Goal: Task Accomplishment & Management: Use online tool/utility

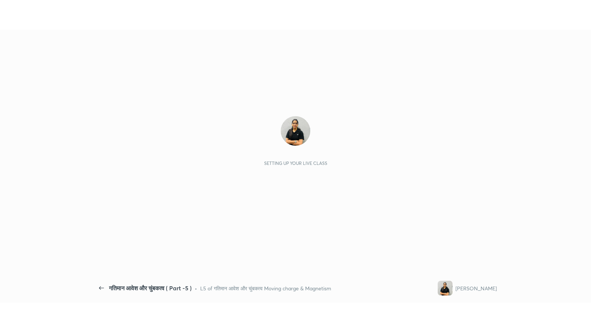
scroll to position [2, 0]
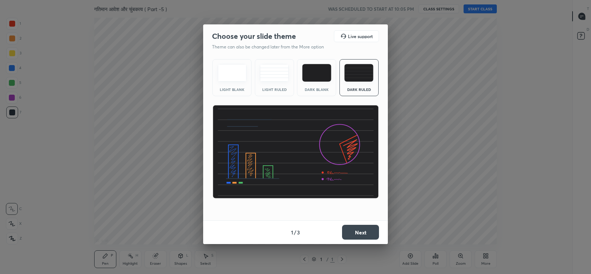
click at [365, 233] on button "Next" at bounding box center [360, 231] width 37 height 15
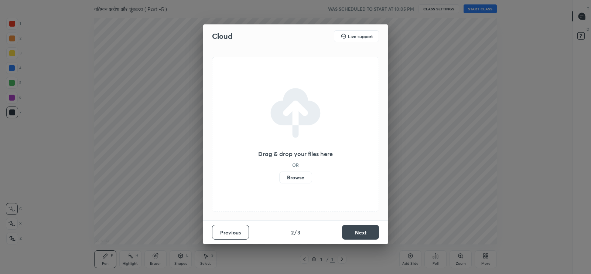
click at [297, 179] on label "Browse" at bounding box center [295, 177] width 33 height 12
click at [279, 179] on input "Browse" at bounding box center [279, 177] width 0 height 12
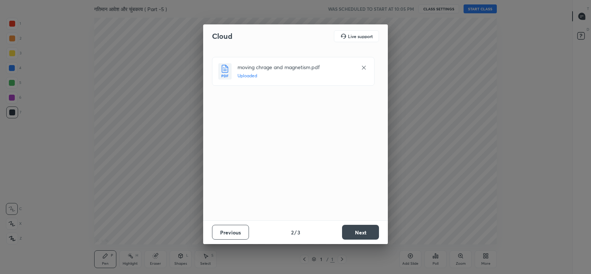
click at [363, 233] on button "Next" at bounding box center [360, 231] width 37 height 15
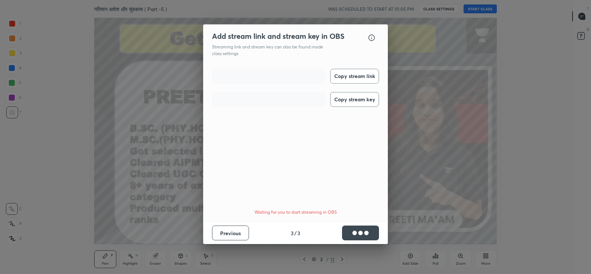
click at [354, 77] on button "Copy stream link" at bounding box center [354, 76] width 49 height 15
click at [356, 101] on button "Copy stream key" at bounding box center [354, 99] width 49 height 15
click at [368, 231] on button "Done" at bounding box center [360, 232] width 37 height 15
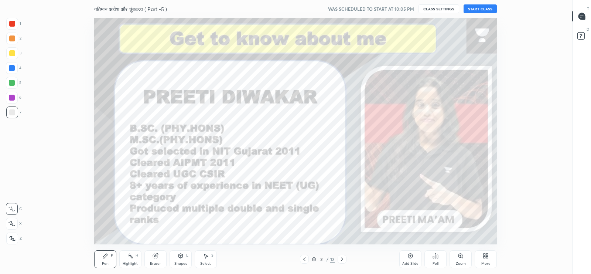
click at [480, 9] on button "START CLASS" at bounding box center [479, 8] width 33 height 9
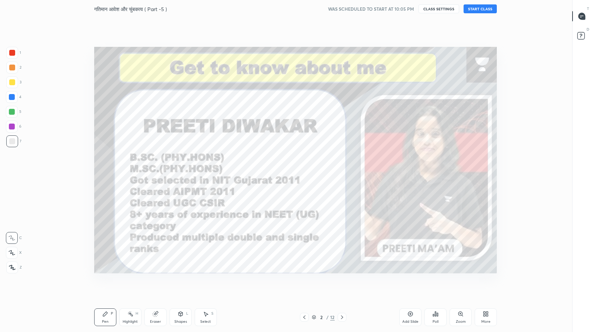
scroll to position [285, 543]
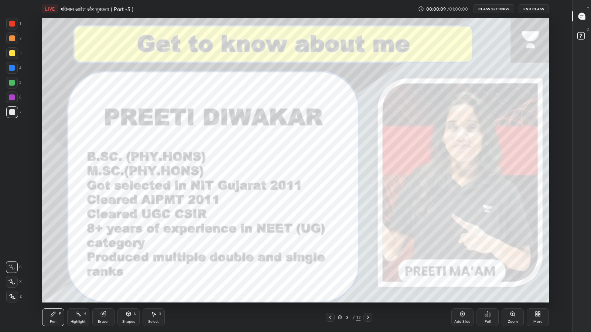
click at [583, 18] on icon at bounding box center [581, 16] width 7 height 7
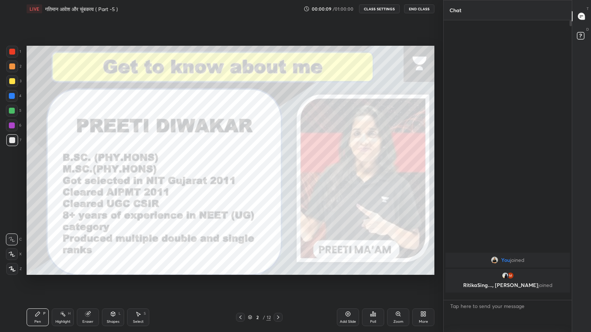
scroll to position [36634, 36505]
click at [426, 273] on div "More" at bounding box center [423, 318] width 22 height 18
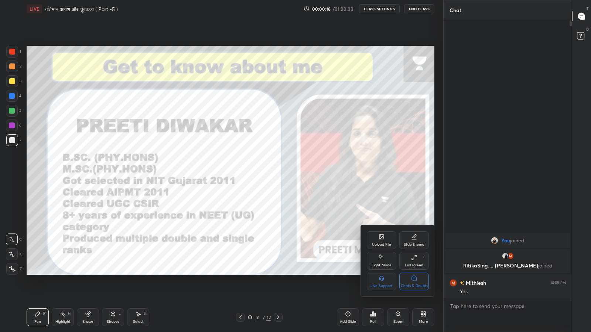
click at [420, 273] on div "Chats & Doubts" at bounding box center [414, 286] width 27 height 4
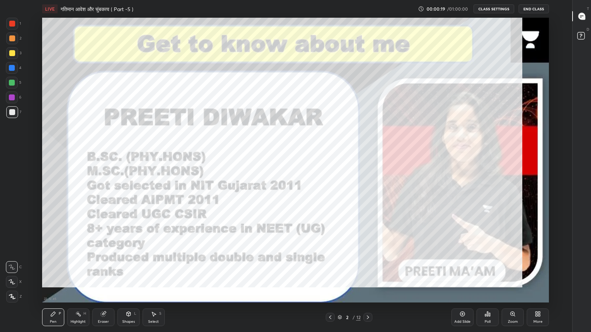
scroll to position [285, 543]
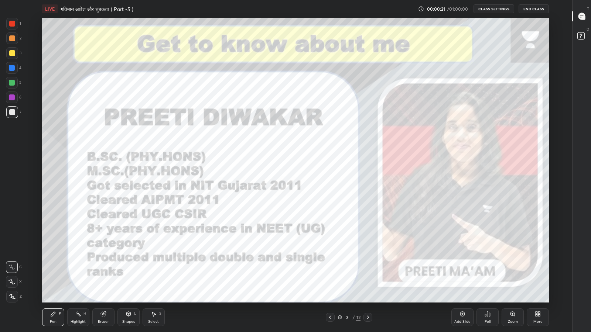
click at [467, 273] on div "Add Slide" at bounding box center [462, 318] width 22 height 18
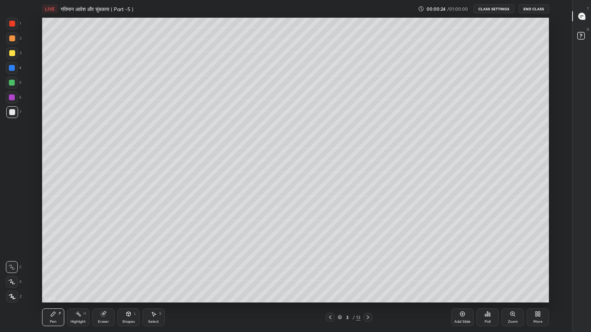
click at [128, 273] on icon at bounding box center [128, 315] width 0 height 3
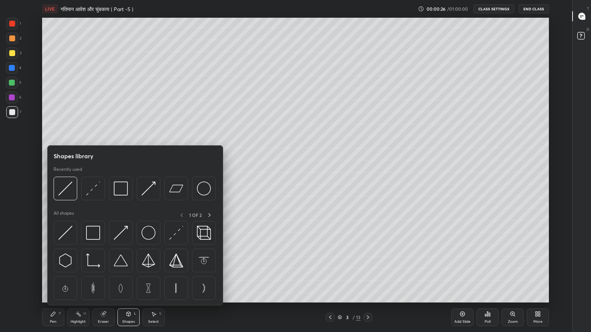
click at [124, 260] on img at bounding box center [121, 261] width 14 height 14
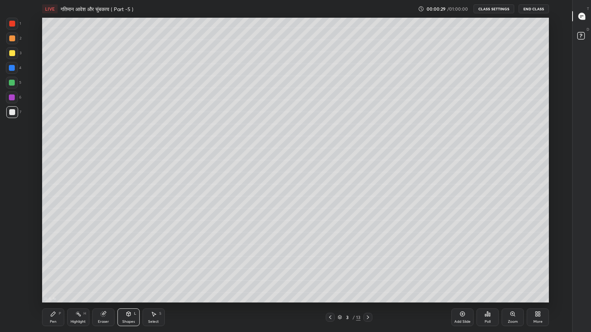
click at [57, 273] on div "Pen P" at bounding box center [53, 318] width 22 height 18
click at [8, 52] on div at bounding box center [12, 53] width 12 height 12
click at [129, 273] on div "Shapes L" at bounding box center [128, 318] width 22 height 18
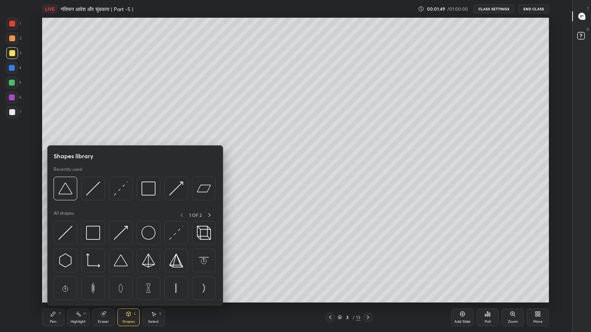
click at [123, 189] on img at bounding box center [121, 189] width 14 height 14
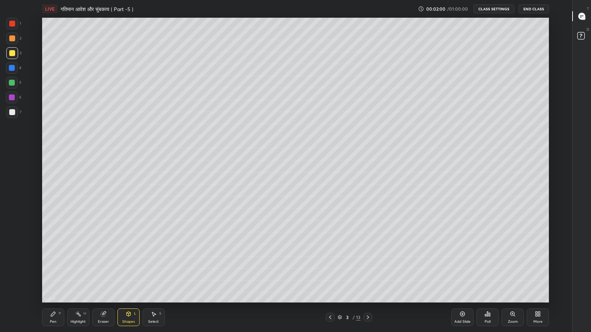
click at [13, 113] on div at bounding box center [12, 112] width 6 height 6
click at [46, 273] on div "Pen P" at bounding box center [53, 318] width 22 height 18
click at [105, 273] on div "Eraser" at bounding box center [103, 322] width 11 height 4
click at [14, 243] on icon at bounding box center [12, 243] width 7 height 7
click at [52, 273] on div "Pen" at bounding box center [53, 322] width 7 height 4
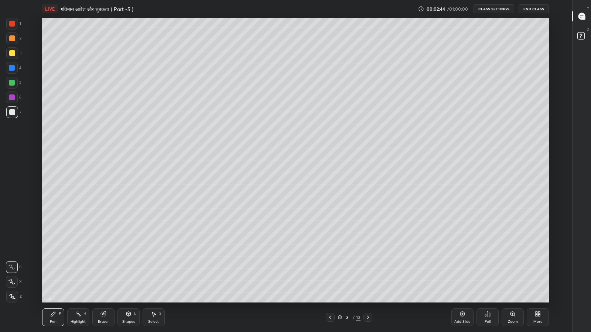
click at [12, 85] on div at bounding box center [12, 83] width 6 height 6
click at [123, 273] on div "Shapes" at bounding box center [128, 322] width 13 height 4
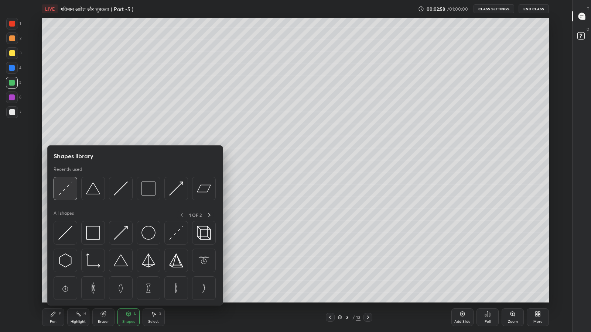
click at [59, 198] on div at bounding box center [66, 189] width 24 height 24
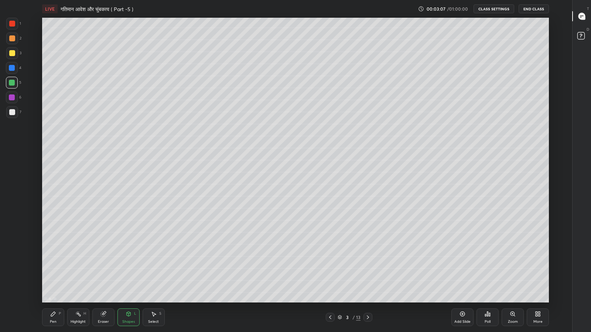
click at [128, 273] on div "Shapes" at bounding box center [128, 322] width 13 height 4
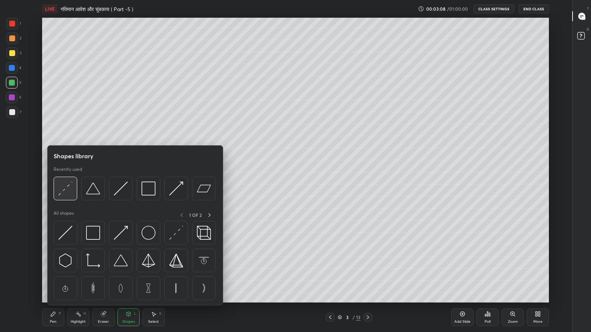
click at [70, 196] on div at bounding box center [66, 189] width 24 height 24
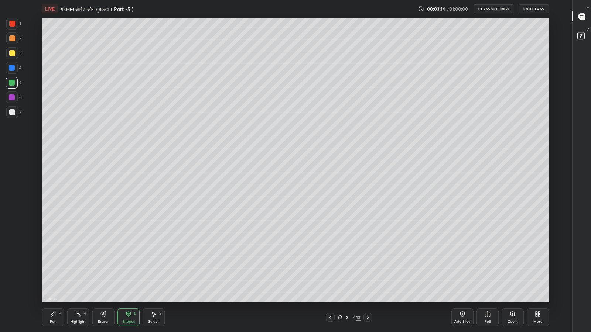
click at [52, 273] on div "Pen P" at bounding box center [53, 318] width 22 height 18
click at [462, 273] on div "Add Slide" at bounding box center [462, 318] width 22 height 18
click at [330, 273] on icon at bounding box center [330, 318] width 6 height 6
click at [367, 273] on icon at bounding box center [368, 318] width 2 height 4
click at [330, 273] on icon at bounding box center [330, 318] width 6 height 6
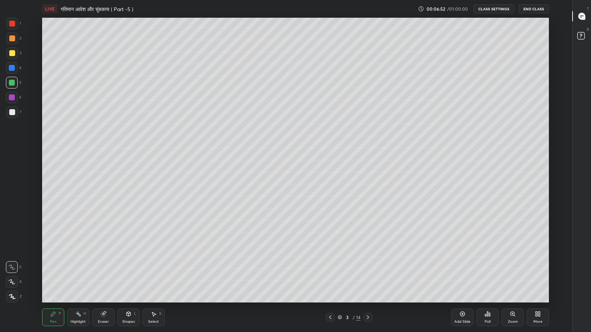
click at [367, 273] on icon at bounding box center [368, 318] width 6 height 6
click at [330, 273] on icon at bounding box center [330, 318] width 6 height 6
click at [367, 273] on icon at bounding box center [368, 318] width 6 height 6
click at [109, 273] on div "Eraser" at bounding box center [103, 318] width 22 height 18
click at [57, 273] on div "Pen P" at bounding box center [53, 318] width 22 height 18
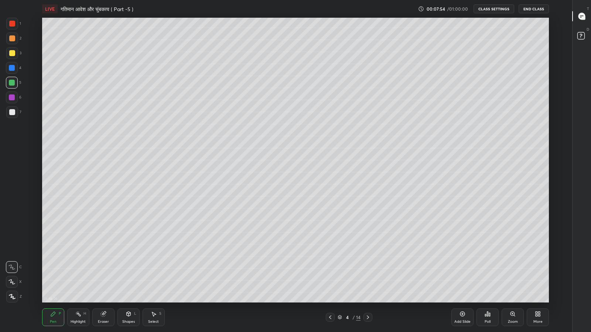
click at [580, 17] on icon at bounding box center [580, 17] width 1 height 0
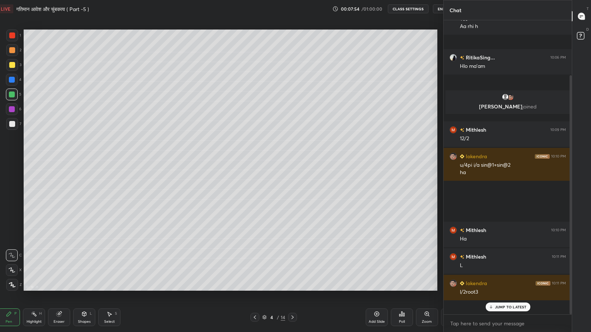
scroll to position [0, 0]
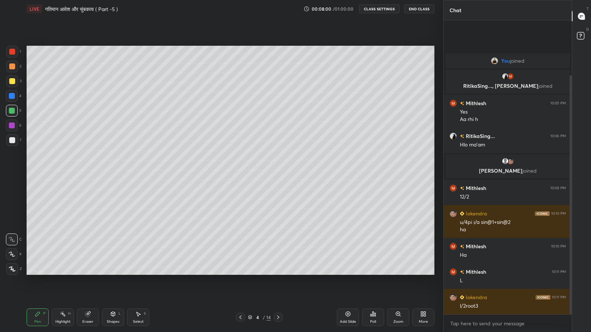
click at [581, 18] on icon at bounding box center [581, 16] width 7 height 7
click at [428, 273] on div "More" at bounding box center [423, 318] width 22 height 18
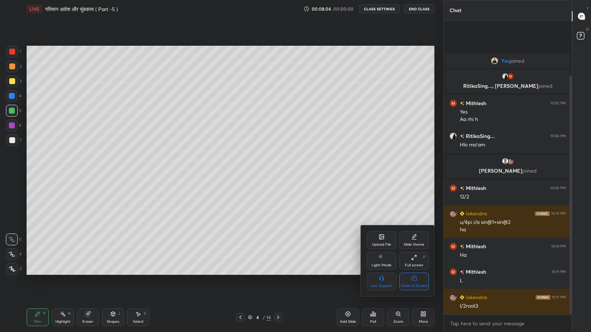
click at [414, 273] on div "Chats & Doubts" at bounding box center [414, 286] width 27 height 4
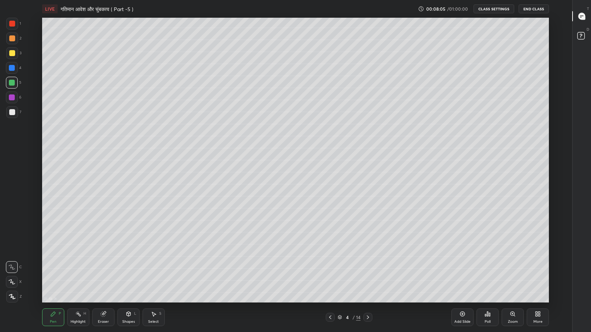
scroll to position [285, 543]
click at [330, 273] on icon at bounding box center [330, 318] width 6 height 6
click at [368, 273] on icon at bounding box center [368, 318] width 6 height 6
click at [330, 273] on icon at bounding box center [330, 318] width 6 height 6
click at [9, 67] on div at bounding box center [12, 68] width 6 height 6
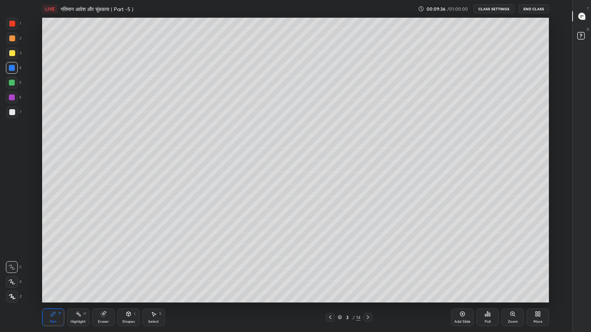
click at [126, 273] on div "Shapes" at bounding box center [128, 322] width 13 height 4
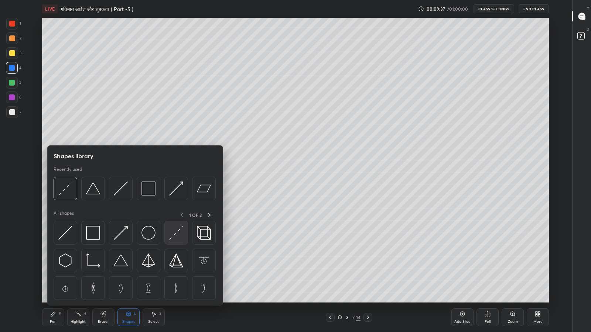
click at [185, 234] on div at bounding box center [176, 233] width 24 height 24
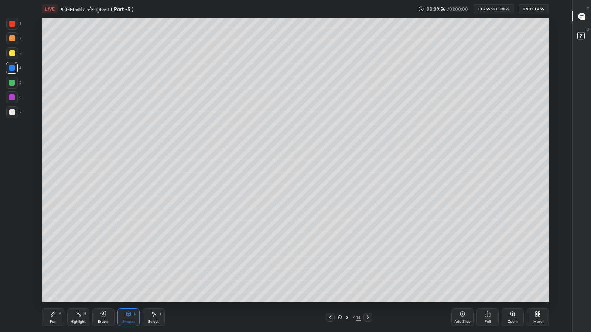
click at [10, 113] on div at bounding box center [12, 112] width 6 height 6
click at [367, 273] on icon at bounding box center [368, 318] width 6 height 6
click at [16, 113] on div at bounding box center [12, 112] width 12 height 12
click at [102, 273] on div "Eraser" at bounding box center [103, 322] width 11 height 4
click at [104, 273] on div "Eraser" at bounding box center [103, 322] width 11 height 4
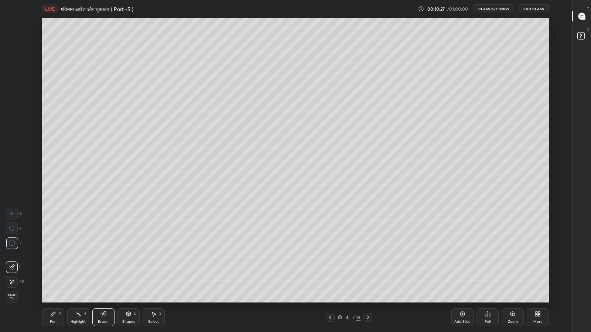
click at [128, 273] on div "Shapes" at bounding box center [128, 322] width 13 height 4
click at [52, 273] on div "Pen" at bounding box center [53, 322] width 7 height 4
click at [539, 273] on icon at bounding box center [539, 316] width 2 height 2
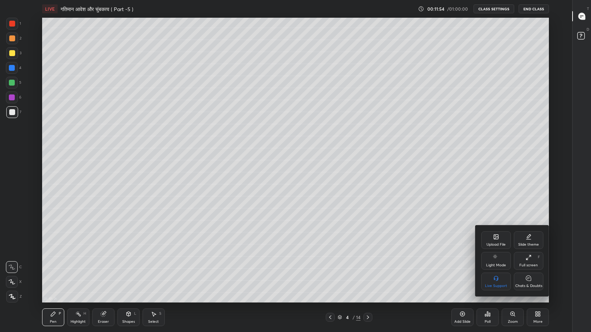
click at [529, 273] on div "Chats & Doubts" at bounding box center [529, 282] width 30 height 18
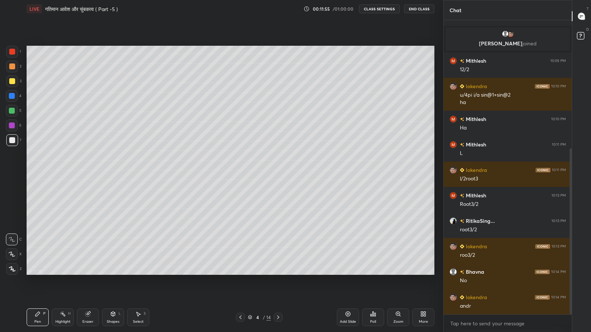
scroll to position [285, 413]
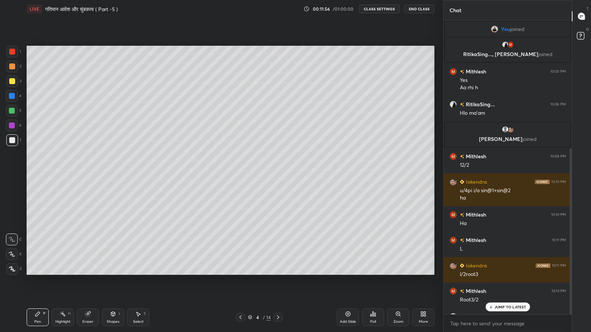
click at [508, 273] on p "JUMP TO LATEST" at bounding box center [510, 307] width 32 height 4
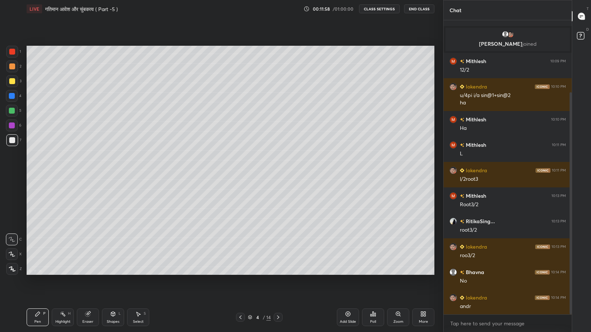
click at [425, 273] on div "More" at bounding box center [423, 322] width 9 height 4
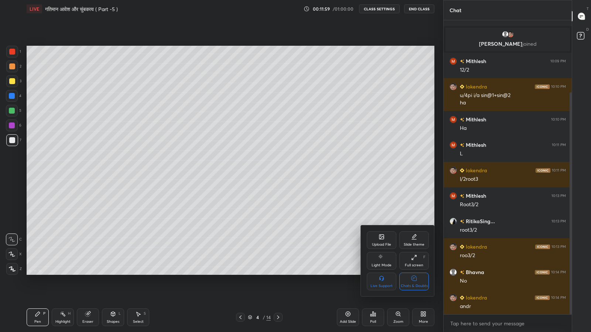
click at [418, 273] on div "Chats & Doubts" at bounding box center [414, 286] width 27 height 4
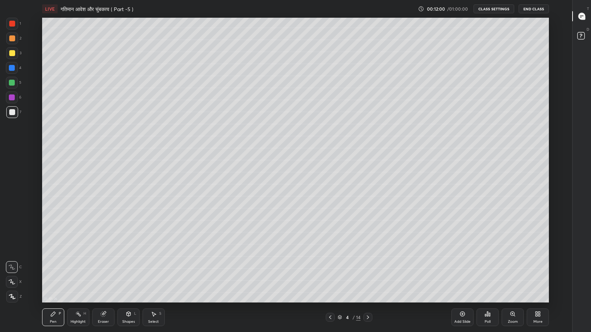
scroll to position [285, 543]
click at [461, 273] on div "Add Slide" at bounding box center [462, 318] width 22 height 18
click at [13, 52] on div at bounding box center [12, 53] width 6 height 6
click at [127, 273] on icon at bounding box center [128, 314] width 4 height 4
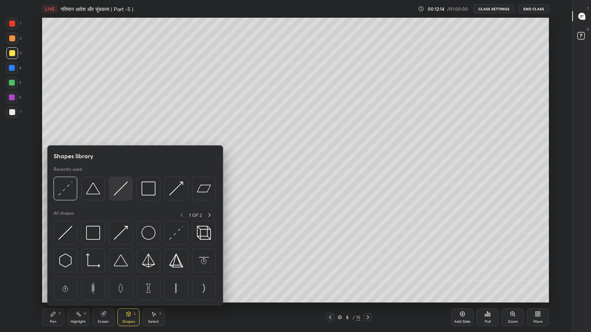
click at [117, 195] on img at bounding box center [121, 189] width 14 height 14
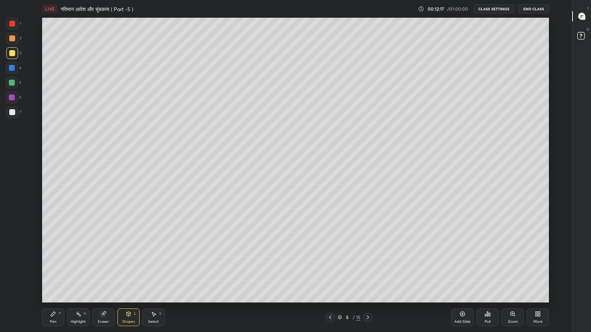
click at [53, 273] on div "Pen" at bounding box center [53, 322] width 7 height 4
click at [9, 117] on div at bounding box center [12, 112] width 12 height 12
click at [126, 273] on div "Shapes L" at bounding box center [128, 318] width 22 height 18
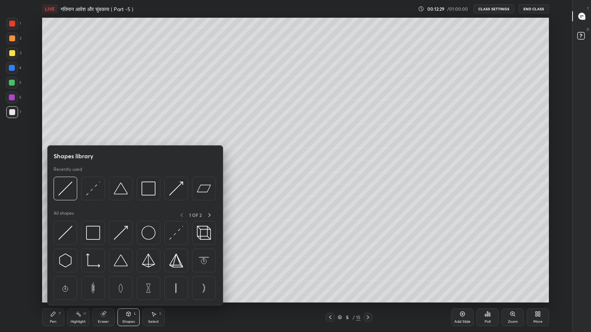
click at [92, 193] on img at bounding box center [93, 189] width 14 height 14
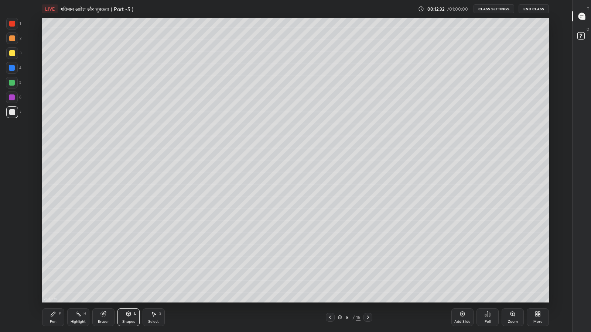
click at [51, 273] on div "Pen" at bounding box center [53, 322] width 7 height 4
click at [128, 273] on icon at bounding box center [128, 315] width 0 height 3
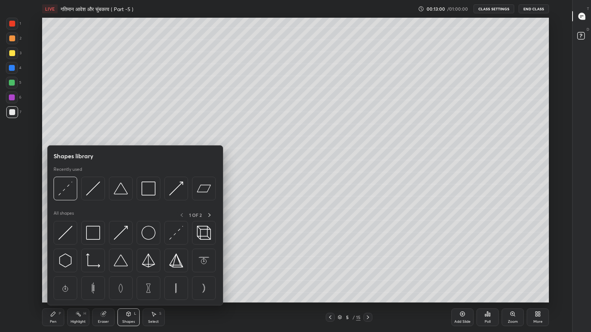
click at [92, 189] on img at bounding box center [93, 189] width 14 height 14
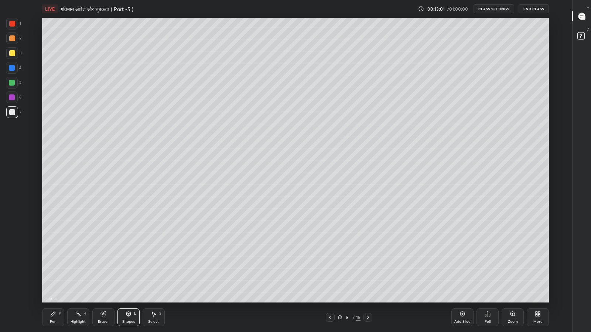
click at [9, 83] on div at bounding box center [12, 83] width 6 height 6
click at [49, 273] on div "Pen P" at bounding box center [53, 318] width 22 height 18
click at [13, 114] on div at bounding box center [12, 112] width 6 height 6
click at [538, 273] on div "More" at bounding box center [537, 322] width 9 height 4
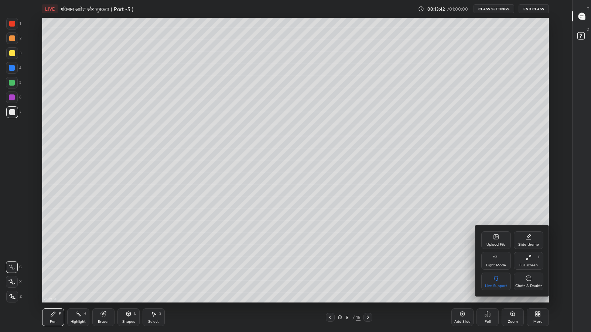
click at [531, 273] on div "Chats & Doubts" at bounding box center [529, 282] width 30 height 18
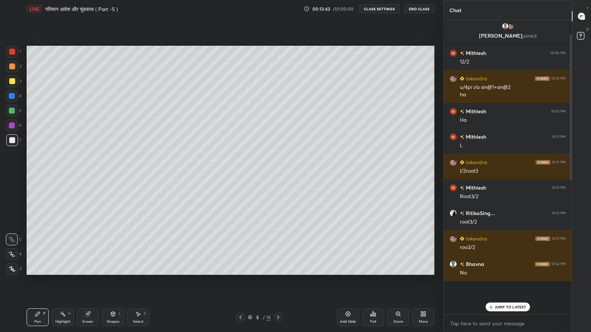
scroll to position [19, 0]
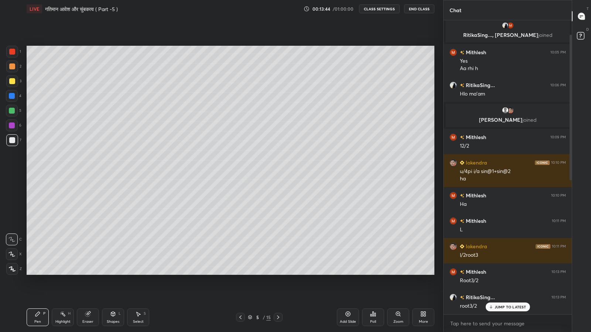
click at [500, 273] on p "JUMP TO LATEST" at bounding box center [510, 307] width 32 height 4
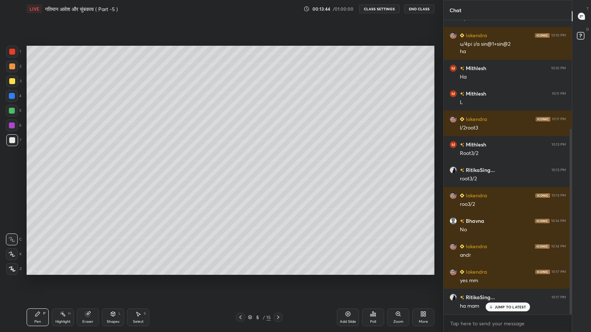
scroll to position [172, 0]
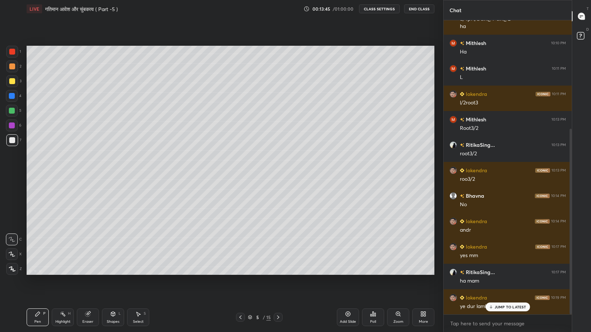
click at [497, 273] on div "JUMP TO LATEST" at bounding box center [507, 307] width 44 height 9
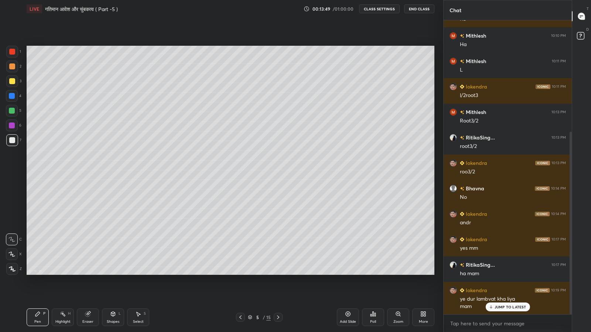
click at [503, 273] on p "JUMP TO LATEST" at bounding box center [510, 307] width 32 height 4
click at [427, 273] on div "More" at bounding box center [423, 318] width 22 height 18
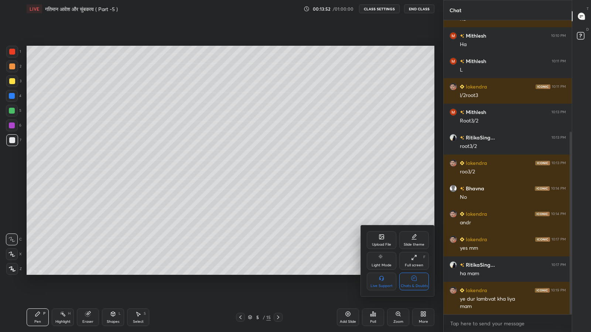
click at [415, 273] on icon at bounding box center [413, 278] width 5 height 5
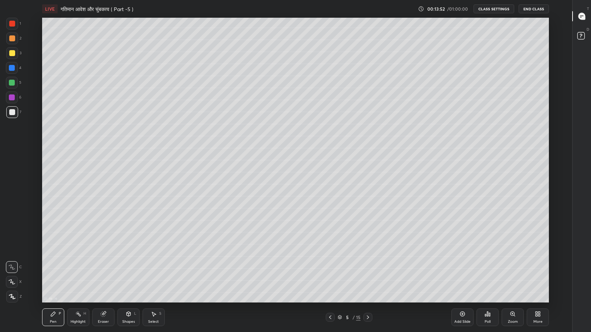
scroll to position [36634, 36375]
click at [128, 273] on icon at bounding box center [128, 315] width 0 height 3
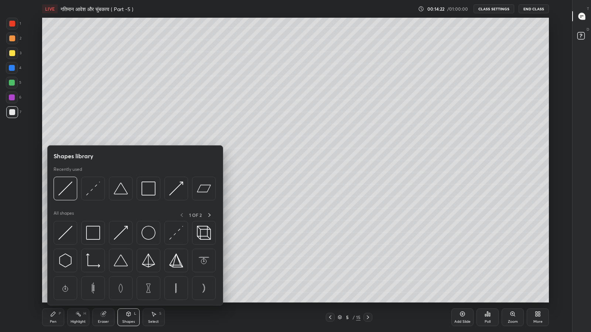
click at [67, 189] on img at bounding box center [65, 189] width 14 height 14
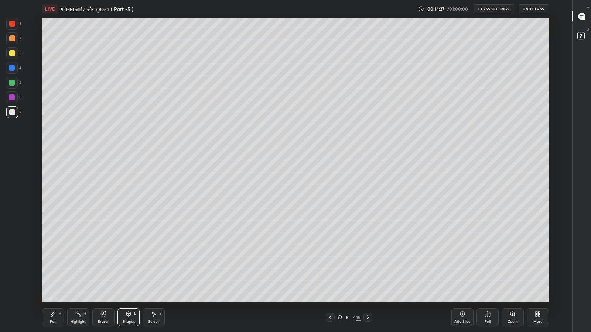
click at [103, 273] on div "Eraser" at bounding box center [103, 318] width 22 height 18
click at [126, 273] on div "Shapes" at bounding box center [128, 322] width 13 height 4
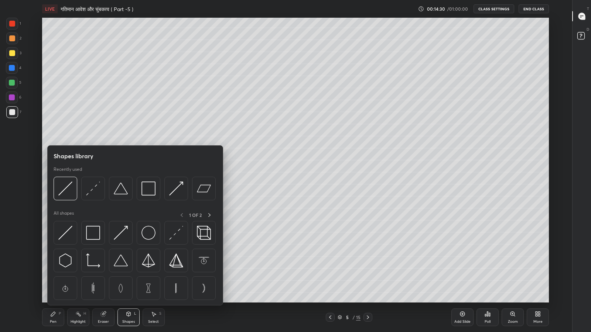
click at [68, 190] on img at bounding box center [65, 189] width 14 height 14
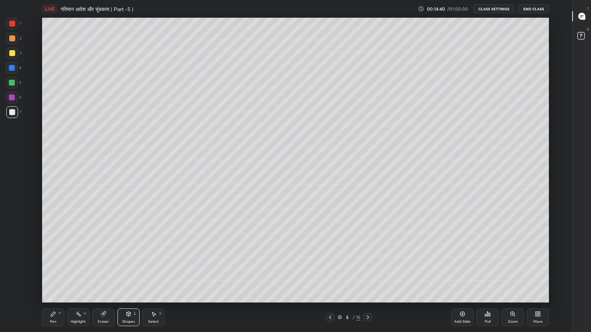
click at [54, 273] on div "Pen" at bounding box center [53, 322] width 7 height 4
click at [130, 273] on div "Shapes L" at bounding box center [128, 318] width 22 height 18
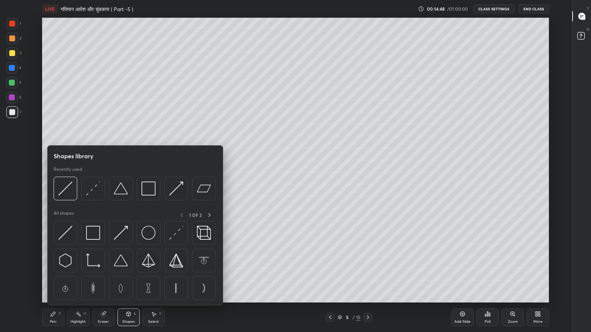
click at [95, 197] on div at bounding box center [93, 189] width 24 height 24
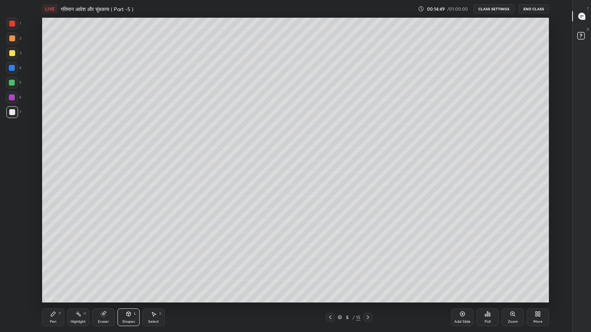
click at [11, 83] on div at bounding box center [12, 83] width 6 height 6
click at [53, 273] on div "Pen" at bounding box center [53, 322] width 7 height 4
click at [536, 273] on icon at bounding box center [536, 316] width 2 height 2
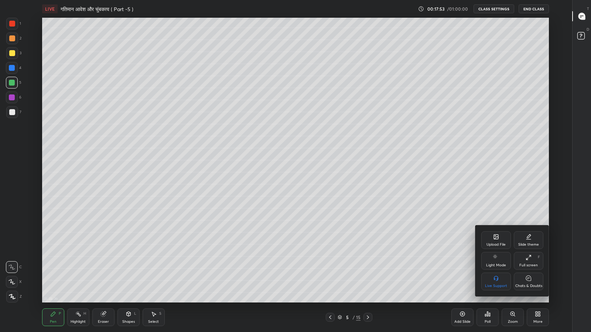
click at [526, 273] on div "Chats & Doubts" at bounding box center [529, 282] width 30 height 18
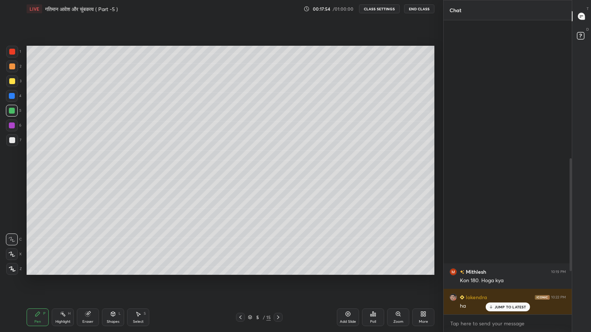
scroll to position [75, 0]
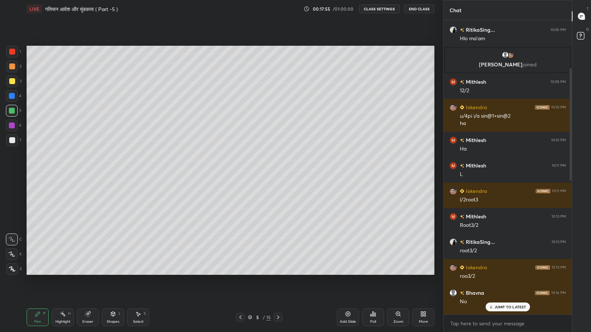
click at [501, 273] on div "JUMP TO LATEST" at bounding box center [507, 307] width 44 height 9
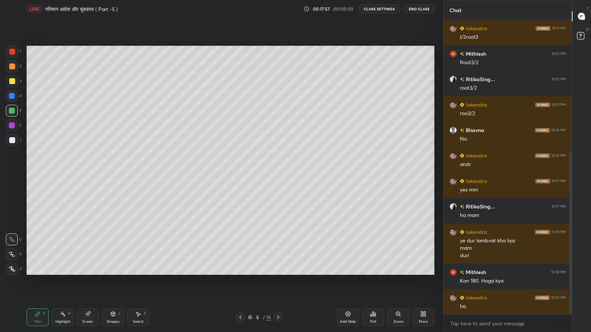
scroll to position [263, 0]
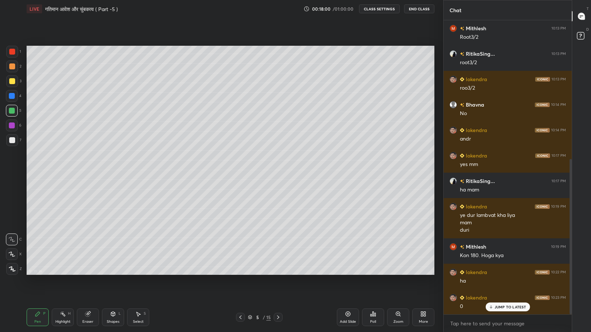
click at [498, 273] on p "JUMP TO LATEST" at bounding box center [510, 307] width 32 height 4
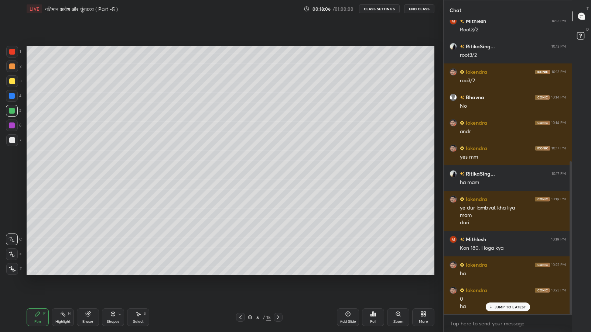
click at [425, 273] on div "More" at bounding box center [423, 322] width 9 height 4
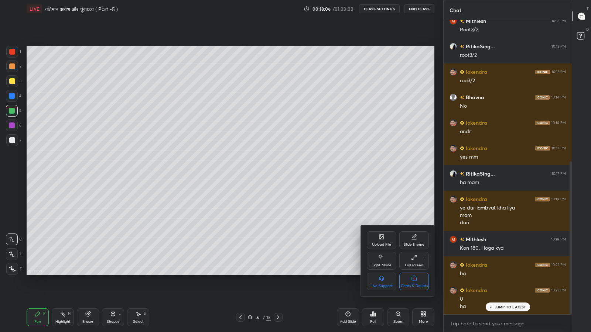
scroll to position [296, 0]
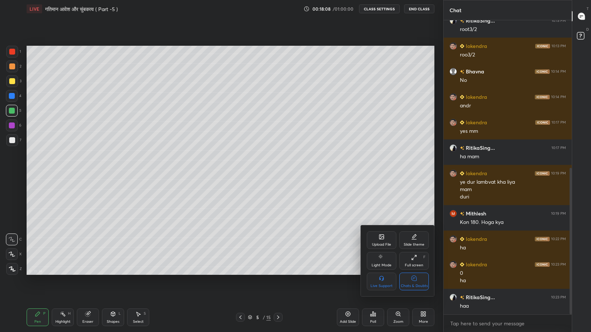
click at [413, 273] on div "Chats & Doubts" at bounding box center [414, 286] width 27 height 4
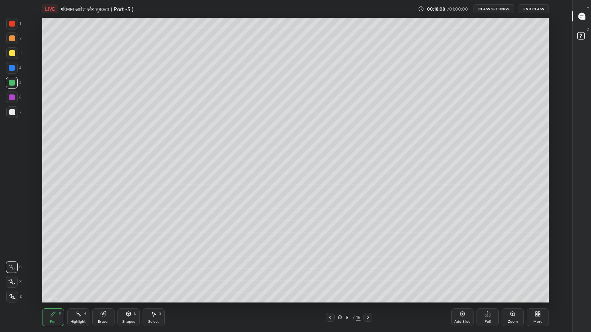
scroll to position [285, 543]
click at [13, 112] on div at bounding box center [12, 112] width 6 height 6
click at [0, 252] on div "1 2 3 4 5 6 7 C X Z C X Z E E Erase all H H" at bounding box center [12, 160] width 24 height 285
click at [104, 273] on icon at bounding box center [102, 314] width 5 height 5
click at [52, 273] on div "Pen" at bounding box center [53, 322] width 7 height 4
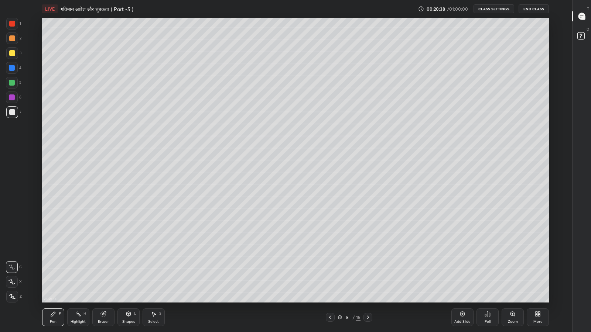
click at [11, 55] on div at bounding box center [12, 53] width 6 height 6
click at [341, 273] on div "Pen P Highlight H Eraser Shapes L Select S 5 / 15 Add Slide Poll Zoom More" at bounding box center [295, 318] width 507 height 30
click at [330, 273] on icon at bounding box center [330, 318] width 6 height 6
click at [370, 273] on icon at bounding box center [368, 318] width 6 height 6
click at [539, 273] on div "More" at bounding box center [537, 322] width 9 height 4
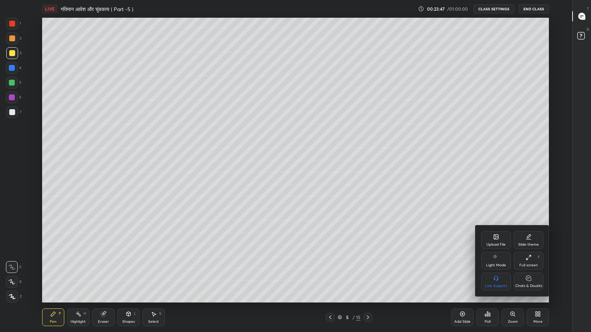
click at [531, 273] on div "Chats & Doubts" at bounding box center [528, 286] width 27 height 4
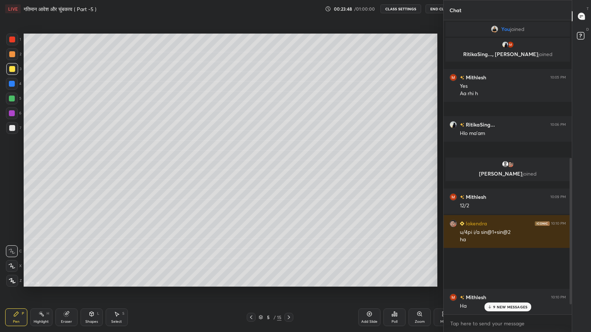
scroll to position [36634, 36505]
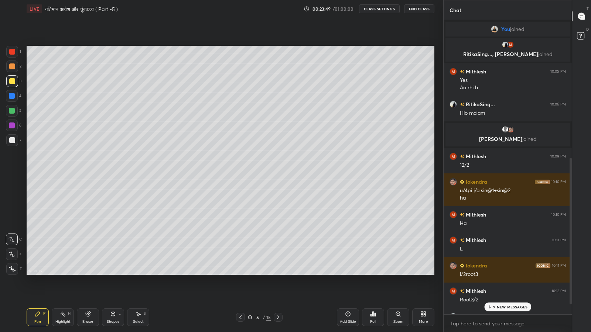
click at [519, 273] on p "9 NEW MESSAGES" at bounding box center [510, 307] width 34 height 4
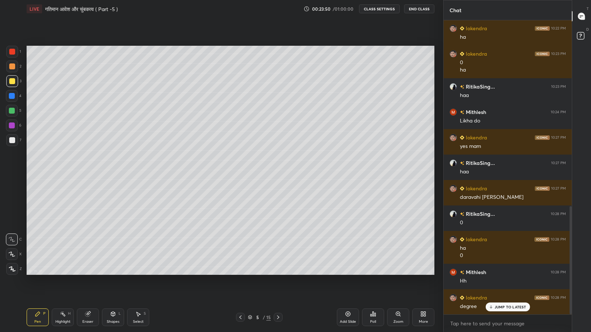
click at [511, 273] on div "JUMP TO LATEST" at bounding box center [507, 307] width 44 height 9
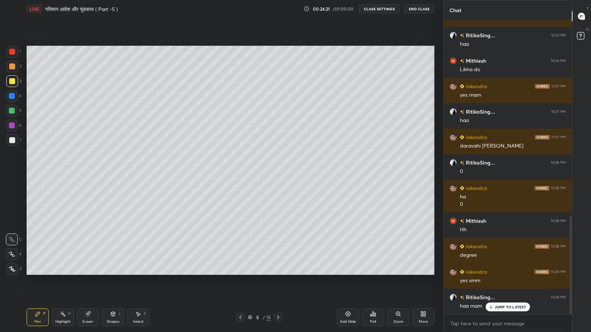
scroll to position [583, 0]
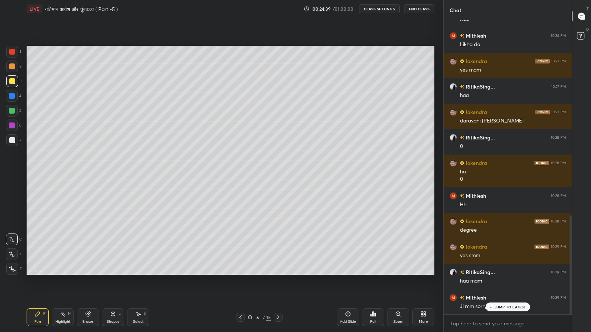
click at [344, 273] on div "Add Slide" at bounding box center [348, 318] width 22 height 18
click at [90, 273] on div "Eraser" at bounding box center [88, 318] width 22 height 18
click at [12, 270] on span "Erase all" at bounding box center [11, 268] width 11 height 5
click at [498, 273] on p "JUMP TO LATEST" at bounding box center [510, 307] width 32 height 4
click at [429, 273] on div "More" at bounding box center [423, 318] width 22 height 18
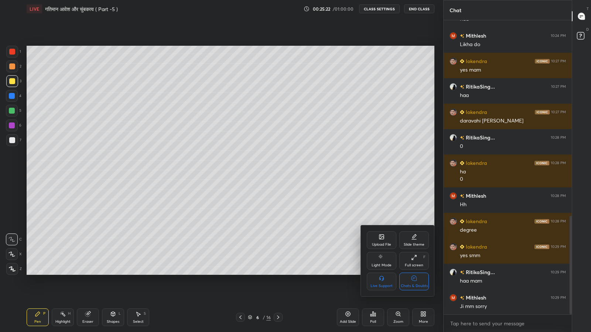
click at [415, 273] on div "Chats & Doubts" at bounding box center [414, 286] width 27 height 4
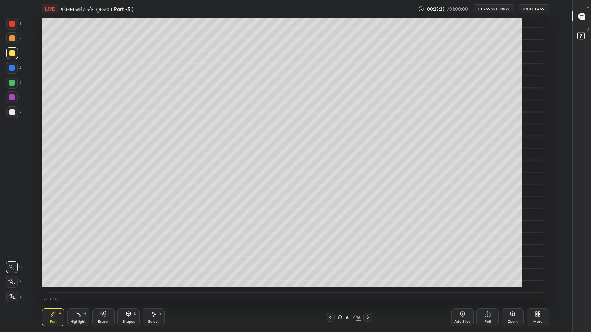
scroll to position [36634, 36375]
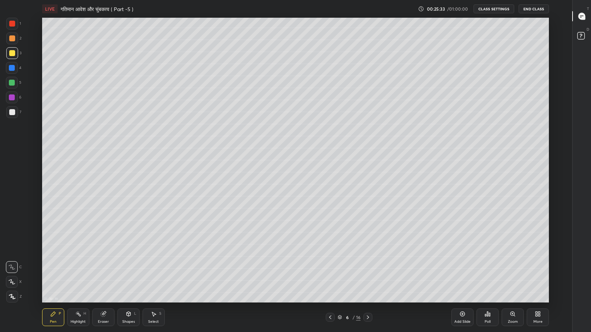
click at [330, 273] on icon at bounding box center [330, 318] width 6 height 6
click at [367, 273] on icon at bounding box center [368, 318] width 6 height 6
click at [126, 273] on icon at bounding box center [129, 314] width 6 height 6
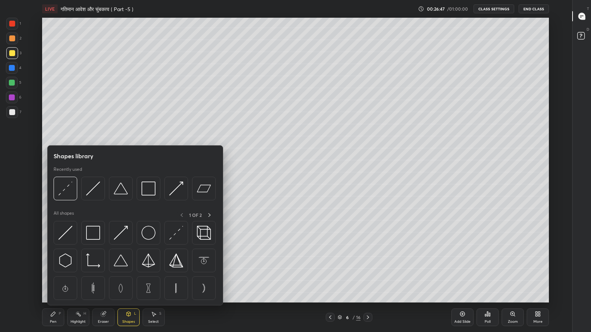
click at [66, 233] on img at bounding box center [65, 233] width 14 height 14
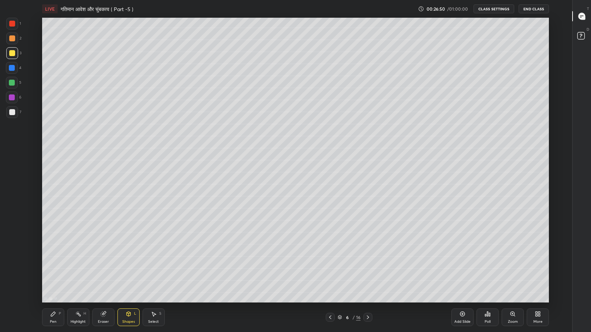
click at [126, 273] on div "Shapes" at bounding box center [128, 322] width 13 height 4
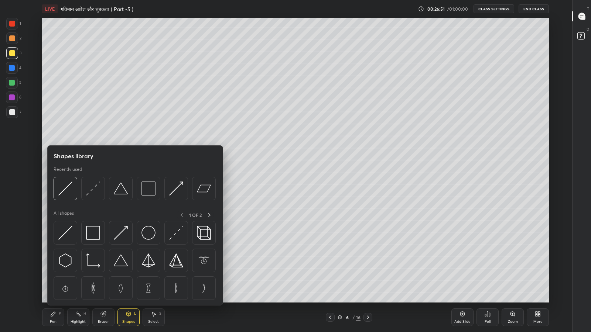
click at [92, 188] on img at bounding box center [93, 189] width 14 height 14
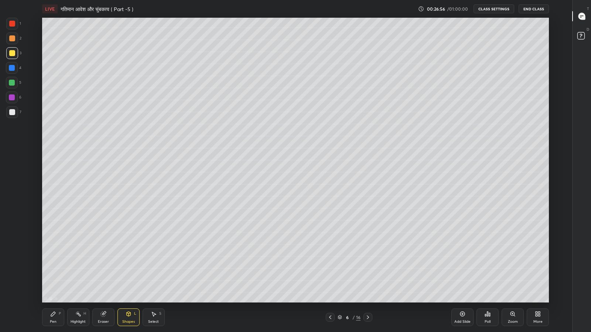
click at [55, 273] on div "Pen" at bounding box center [53, 322] width 7 height 4
click at [11, 79] on div at bounding box center [12, 83] width 12 height 12
click at [127, 273] on div "Shapes" at bounding box center [128, 322] width 13 height 4
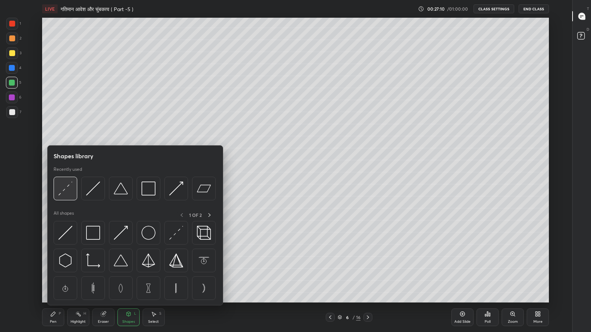
click at [64, 191] on img at bounding box center [65, 189] width 14 height 14
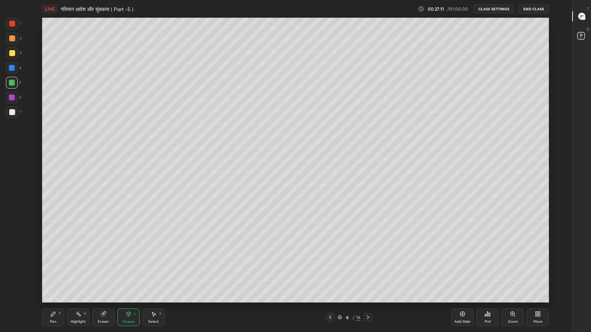
click at [10, 114] on div at bounding box center [12, 112] width 6 height 6
click at [47, 273] on div "Pen P" at bounding box center [53, 318] width 22 height 18
click at [123, 273] on div "Shapes L" at bounding box center [128, 318] width 22 height 18
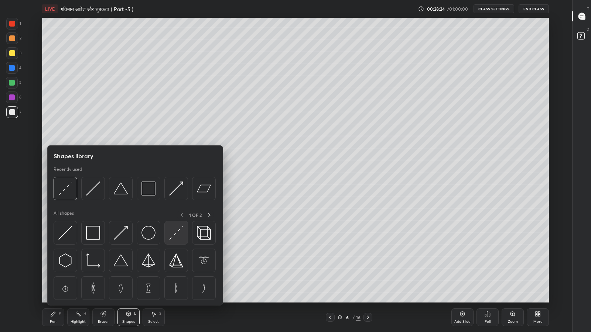
click at [170, 232] on img at bounding box center [176, 233] width 14 height 14
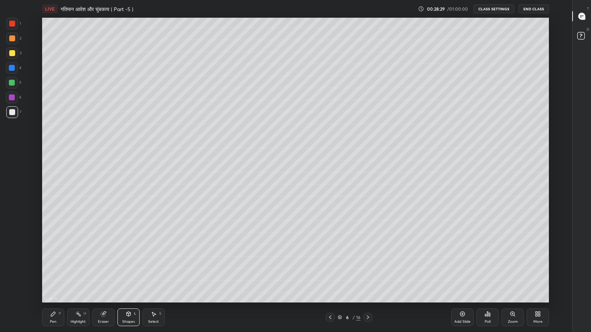
click at [11, 97] on div at bounding box center [12, 98] width 6 height 6
click at [54, 273] on icon at bounding box center [53, 314] width 6 height 6
click at [128, 273] on div "Shapes L" at bounding box center [128, 318] width 22 height 18
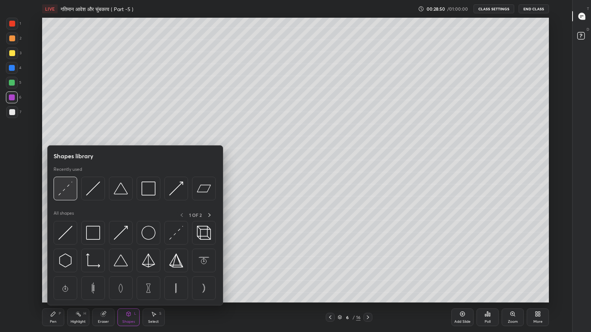
click at [67, 194] on img at bounding box center [65, 189] width 14 height 14
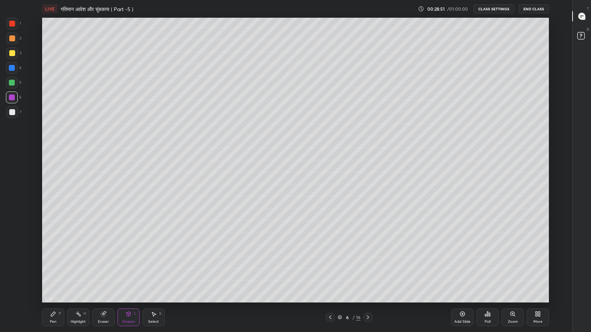
click at [11, 84] on div at bounding box center [12, 83] width 6 height 6
click at [55, 273] on div "Pen P" at bounding box center [53, 318] width 22 height 18
click at [11, 41] on div at bounding box center [12, 38] width 6 height 6
click at [106, 273] on icon at bounding box center [103, 314] width 6 height 6
click at [126, 273] on div "Shapes" at bounding box center [128, 322] width 13 height 4
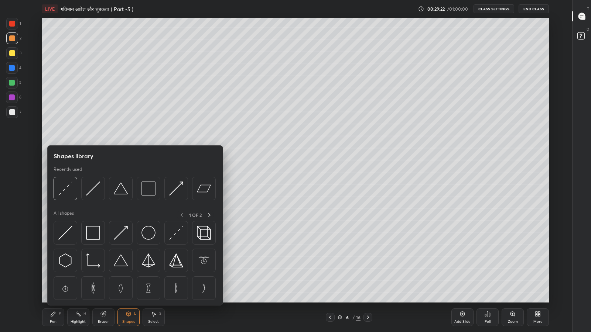
click at [68, 192] on img at bounding box center [65, 189] width 14 height 14
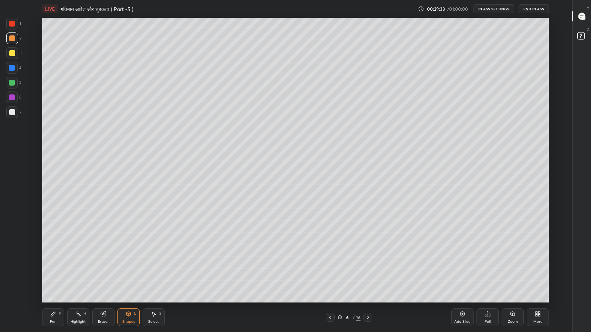
click at [54, 273] on icon at bounding box center [53, 314] width 6 height 6
click at [13, 111] on div at bounding box center [12, 112] width 6 height 6
click at [536, 273] on div "More" at bounding box center [537, 318] width 22 height 18
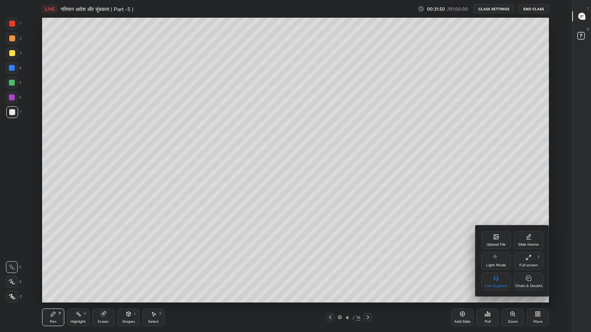
click at [522, 273] on div "Chats & Doubts" at bounding box center [528, 286] width 27 height 4
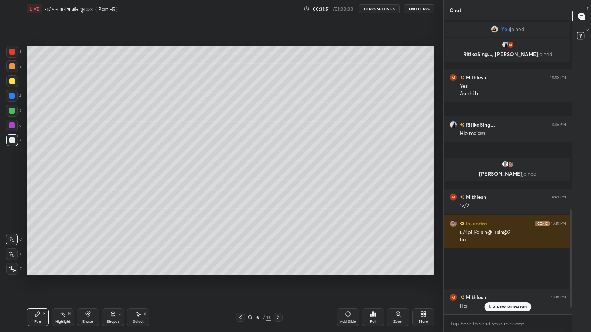
scroll to position [36634, 36505]
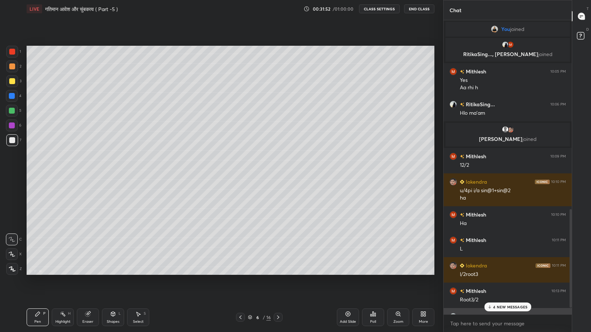
click at [498, 273] on div "RitikaSing... 10:13 PM" at bounding box center [507, 317] width 116 height 8
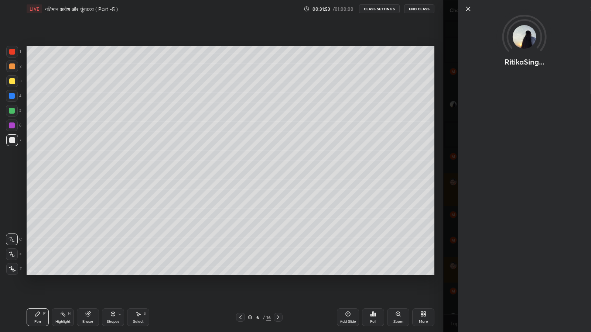
click at [452, 256] on div "RitikaSing..." at bounding box center [517, 166] width 148 height 332
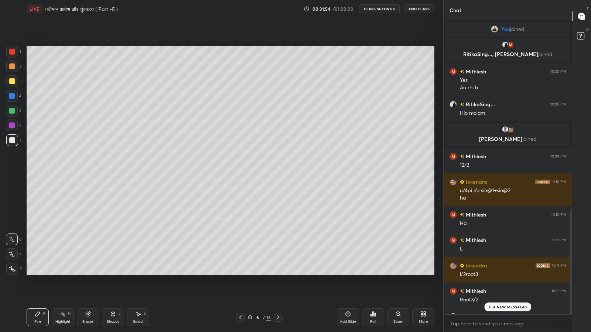
click at [497, 273] on p "4 NEW MESSAGES" at bounding box center [510, 307] width 34 height 4
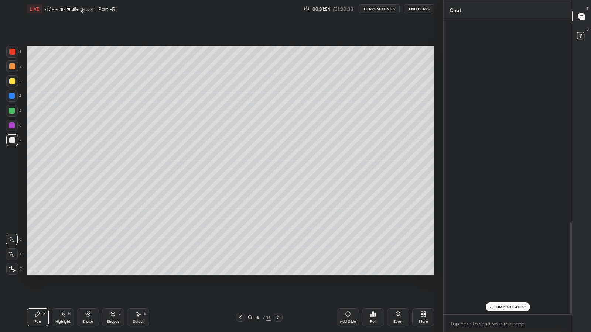
scroll to position [649, 0]
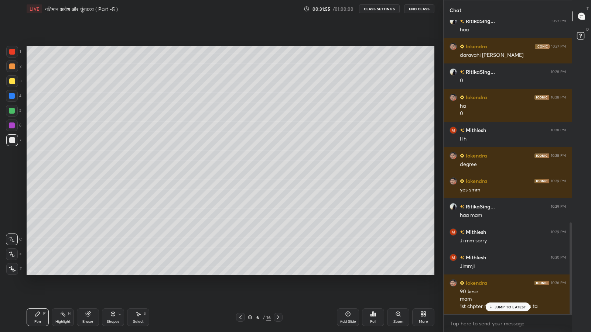
click at [500, 273] on p "JUMP TO LATEST" at bounding box center [510, 307] width 32 height 4
click at [347, 273] on icon at bounding box center [348, 314] width 2 height 2
click at [114, 273] on div "Shapes L" at bounding box center [113, 318] width 22 height 18
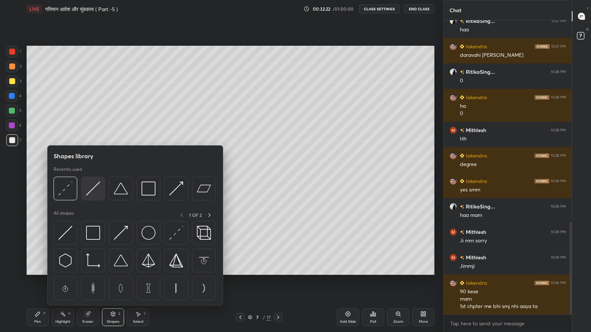
click at [92, 190] on img at bounding box center [93, 189] width 14 height 14
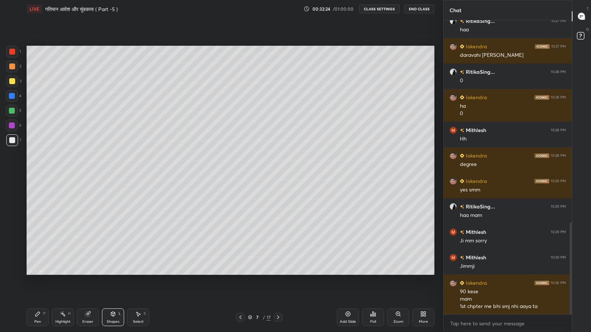
click at [240, 273] on icon at bounding box center [240, 318] width 6 height 6
click at [114, 273] on div "Shapes L" at bounding box center [113, 318] width 22 height 18
click at [278, 273] on icon at bounding box center [278, 318] width 6 height 6
click at [111, 273] on icon at bounding box center [113, 314] width 4 height 4
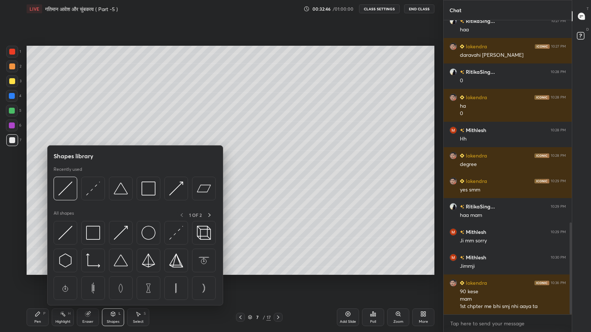
click at [65, 190] on img at bounding box center [65, 189] width 14 height 14
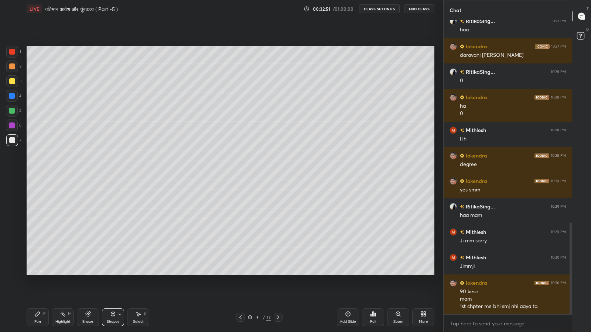
click at [113, 273] on icon at bounding box center [113, 314] width 4 height 4
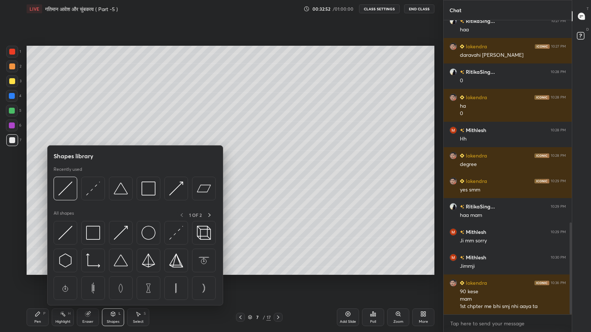
click at [90, 188] on img at bounding box center [93, 189] width 14 height 14
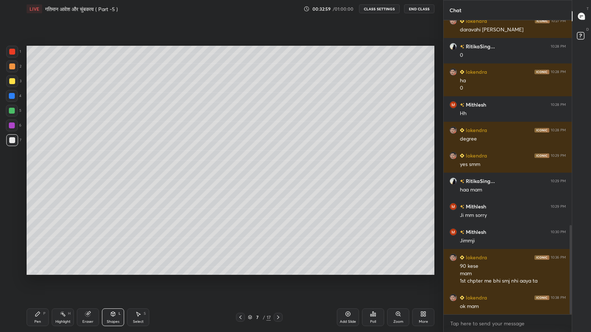
scroll to position [700, 0]
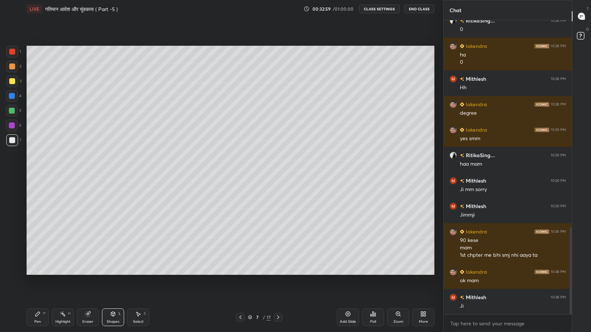
click at [112, 273] on div "Shapes" at bounding box center [113, 322] width 13 height 4
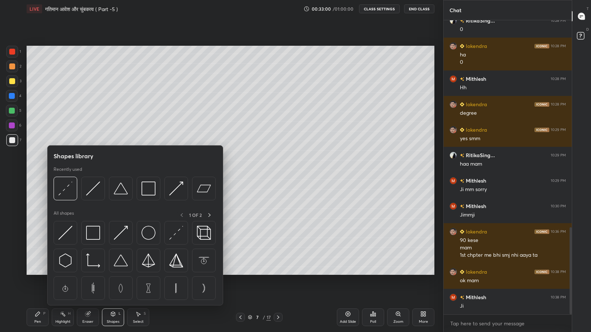
click at [92, 187] on img at bounding box center [93, 189] width 14 height 14
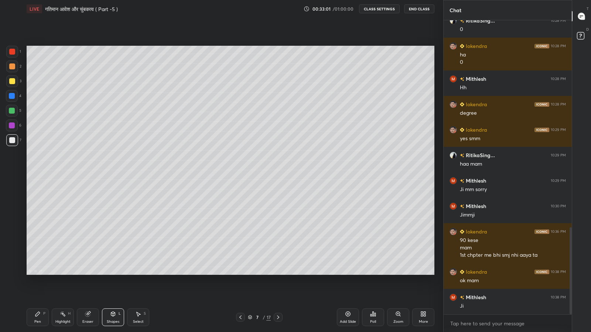
click at [10, 97] on div at bounding box center [12, 96] width 6 height 6
click at [35, 273] on div "Pen P" at bounding box center [38, 318] width 22 height 18
click at [14, 84] on div at bounding box center [12, 81] width 12 height 12
click at [111, 273] on icon at bounding box center [113, 314] width 6 height 6
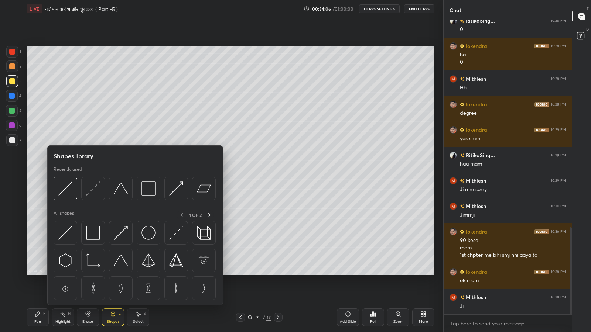
click at [90, 191] on img at bounding box center [93, 189] width 14 height 14
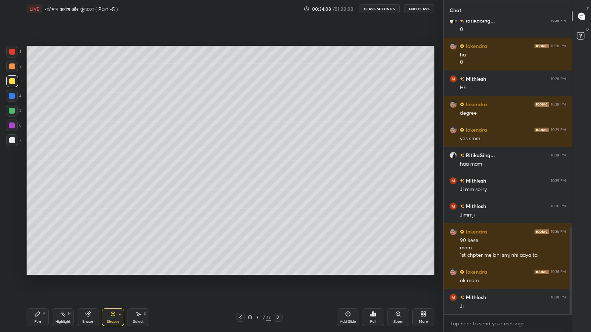
click at [85, 273] on div "Eraser" at bounding box center [88, 318] width 22 height 18
click at [41, 273] on div "Pen P" at bounding box center [38, 318] width 22 height 18
click at [8, 96] on div at bounding box center [12, 96] width 12 height 12
click at [112, 273] on icon at bounding box center [113, 314] width 4 height 4
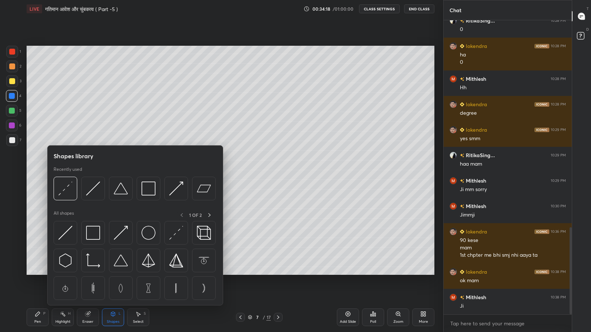
click at [68, 191] on img at bounding box center [65, 189] width 14 height 14
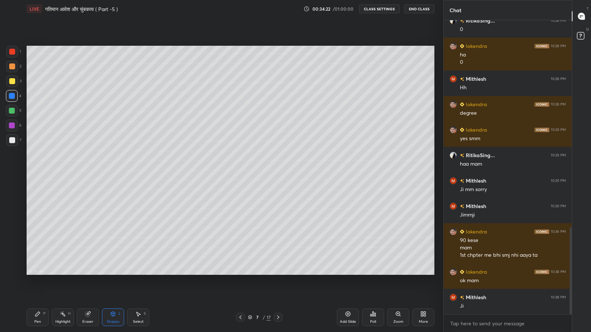
click at [39, 273] on div "Pen" at bounding box center [37, 322] width 7 height 4
click at [10, 62] on div at bounding box center [12, 67] width 12 height 12
click at [114, 273] on div "Shapes" at bounding box center [113, 322] width 13 height 4
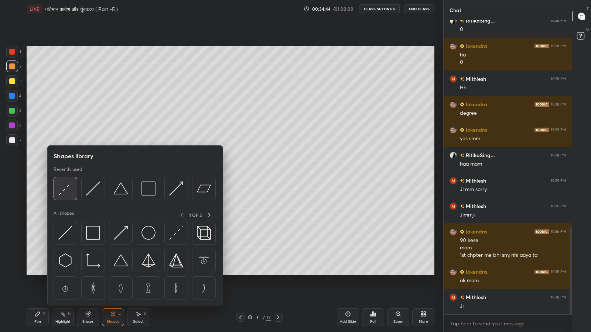
click at [68, 191] on img at bounding box center [65, 189] width 14 height 14
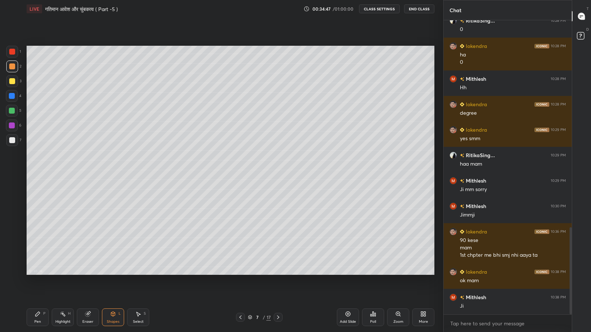
click at [38, 273] on div "Pen" at bounding box center [37, 322] width 7 height 4
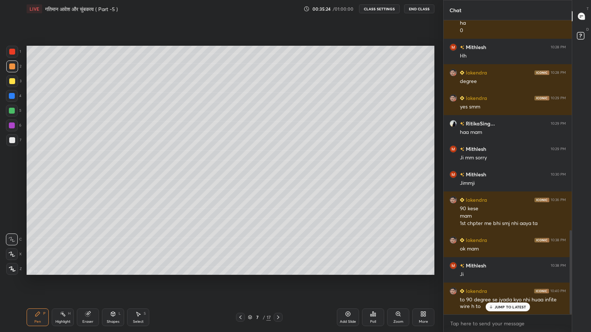
click at [113, 273] on div "Shapes" at bounding box center [113, 322] width 13 height 4
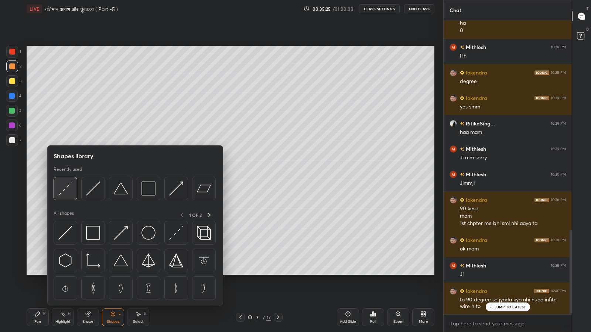
click at [68, 179] on div at bounding box center [66, 189] width 24 height 24
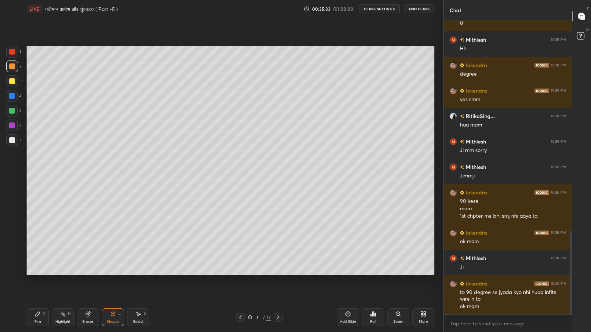
scroll to position [765, 0]
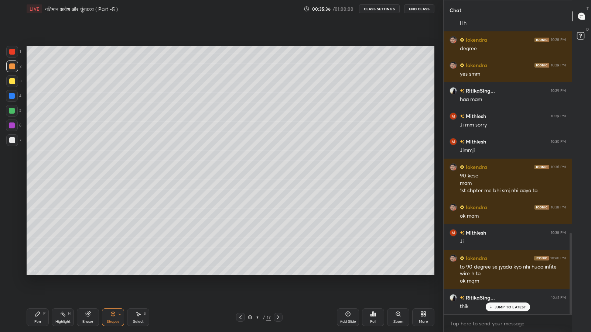
click at [37, 273] on div "Pen P" at bounding box center [38, 318] width 22 height 18
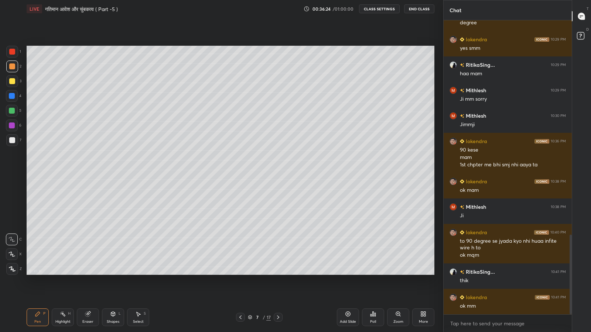
click at [419, 273] on div "More" at bounding box center [423, 318] width 22 height 18
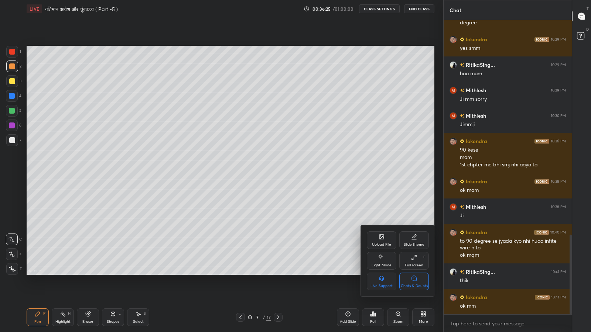
click at [412, 273] on div "Chats & Doubts" at bounding box center [414, 286] width 27 height 4
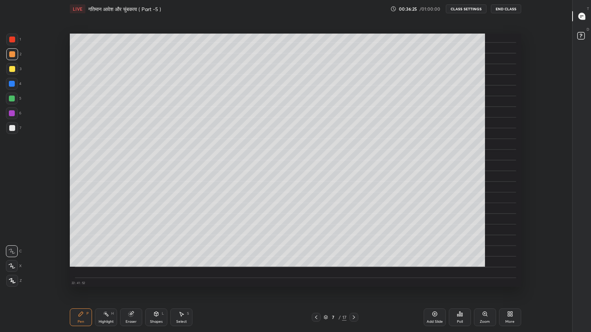
scroll to position [285, 543]
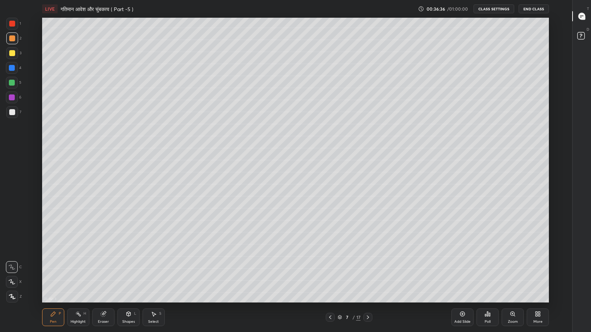
click at [464, 273] on div "Add Slide" at bounding box center [462, 322] width 16 height 4
click at [10, 107] on div at bounding box center [12, 112] width 12 height 12
click at [104, 273] on icon at bounding box center [102, 314] width 5 height 5
click at [128, 273] on icon at bounding box center [128, 315] width 0 height 3
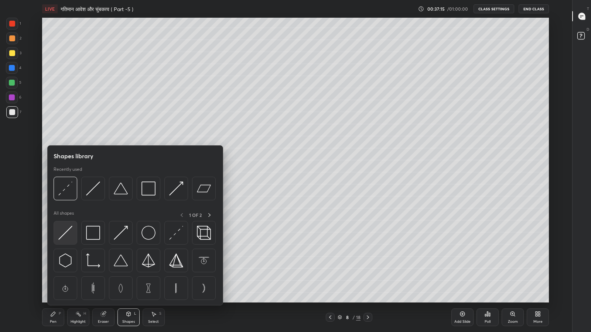
click at [68, 236] on img at bounding box center [65, 233] width 14 height 14
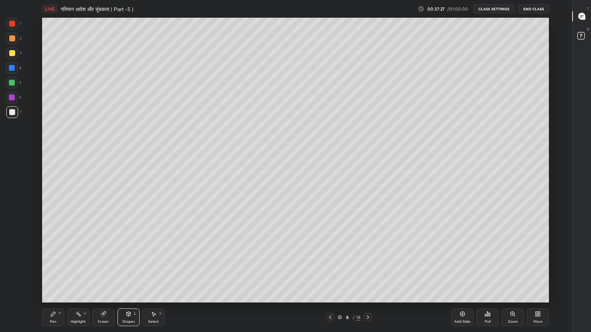
click at [128, 273] on icon at bounding box center [128, 313] width 4 height 1
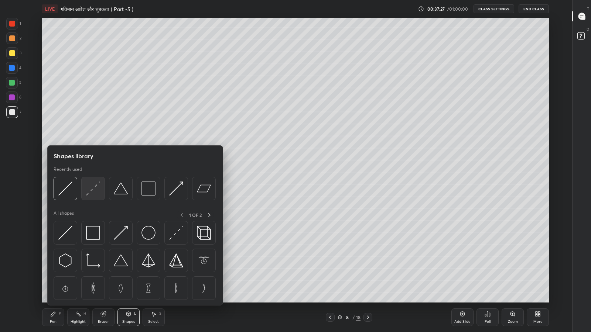
click at [89, 190] on img at bounding box center [93, 189] width 14 height 14
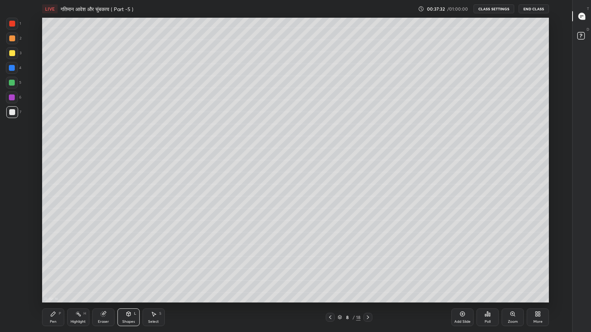
click at [50, 273] on div "Pen P" at bounding box center [53, 318] width 22 height 18
click at [127, 273] on div "Shapes L" at bounding box center [128, 318] width 22 height 18
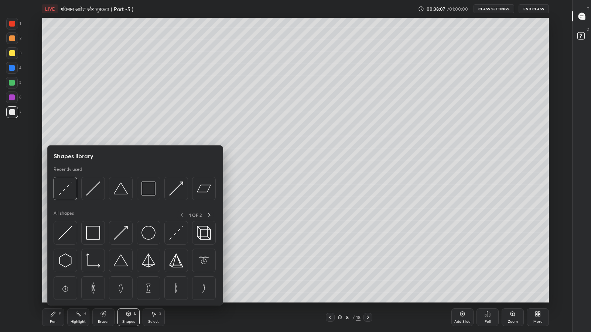
click at [96, 190] on img at bounding box center [93, 189] width 14 height 14
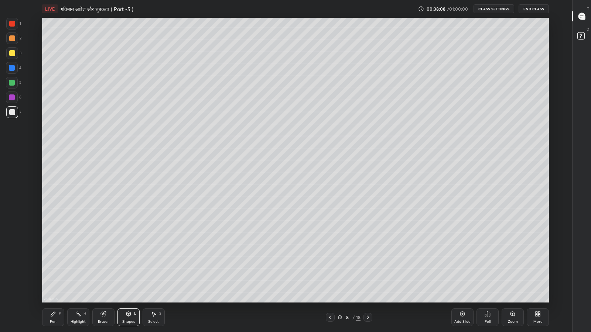
click at [8, 56] on div at bounding box center [12, 53] width 12 height 12
click at [0, 70] on div "1 2 3 4 5 6 7 C X Z C X Z E E Erase all H H" at bounding box center [12, 160] width 24 height 285
click at [53, 273] on icon at bounding box center [53, 314] width 4 height 4
click at [542, 273] on div "More" at bounding box center [537, 318] width 22 height 18
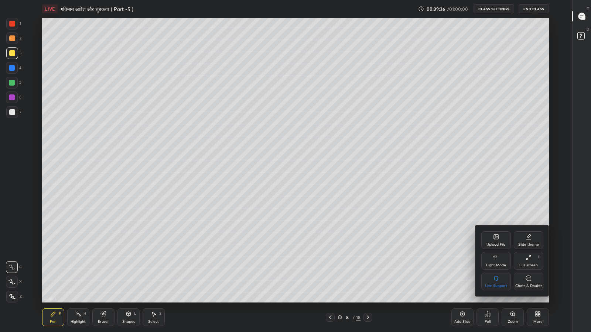
click at [526, 273] on div "Chats & Doubts" at bounding box center [529, 282] width 30 height 18
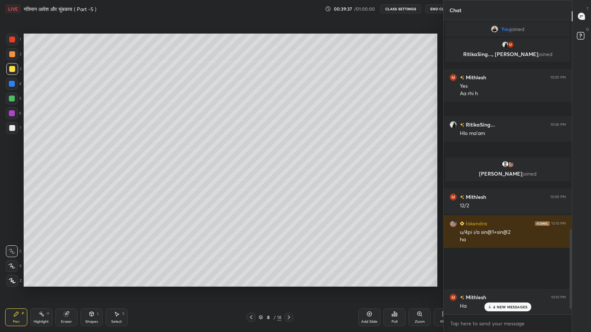
scroll to position [36634, 36505]
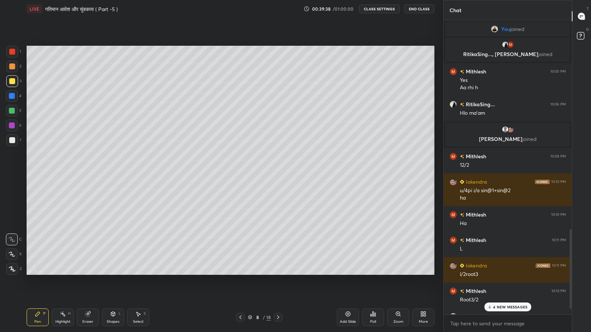
click at [517, 273] on p "4 NEW MESSAGES" at bounding box center [510, 307] width 34 height 4
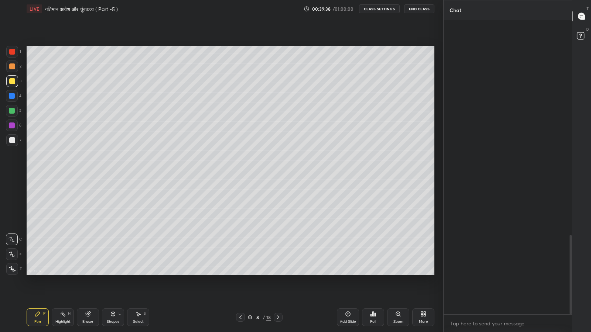
scroll to position [796, 0]
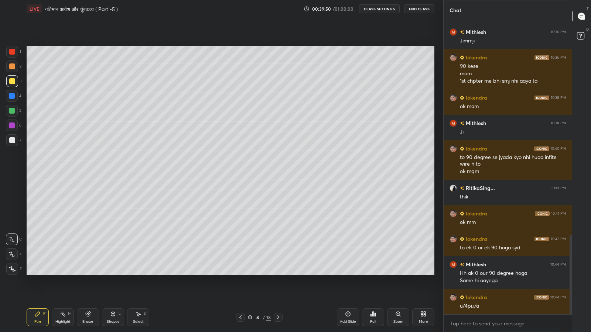
click at [239, 273] on icon at bounding box center [240, 318] width 6 height 6
click at [240, 273] on icon at bounding box center [240, 318] width 6 height 6
click at [278, 273] on icon at bounding box center [278, 318] width 6 height 6
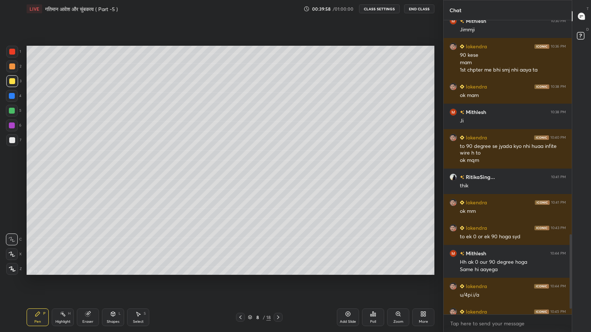
scroll to position [861, 0]
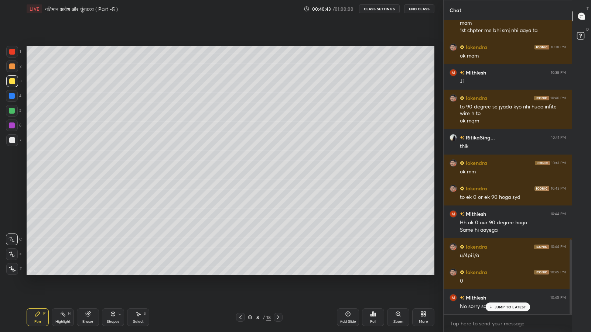
click at [502, 273] on p "JUMP TO LATEST" at bounding box center [510, 307] width 32 height 4
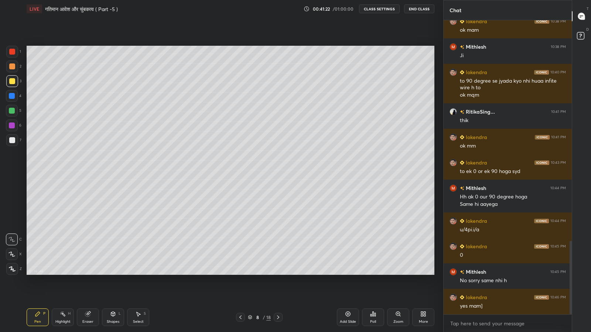
click at [340, 273] on div "Add Slide" at bounding box center [348, 318] width 22 height 18
click at [112, 273] on icon at bounding box center [113, 314] width 4 height 4
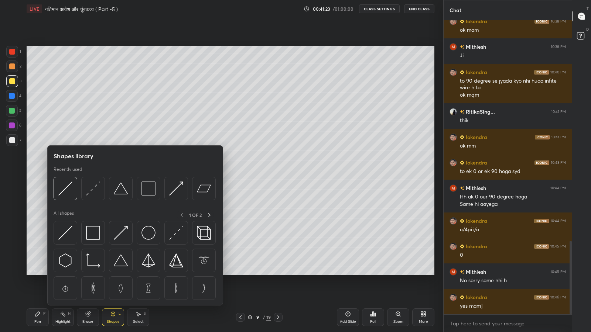
click at [68, 193] on img at bounding box center [65, 189] width 14 height 14
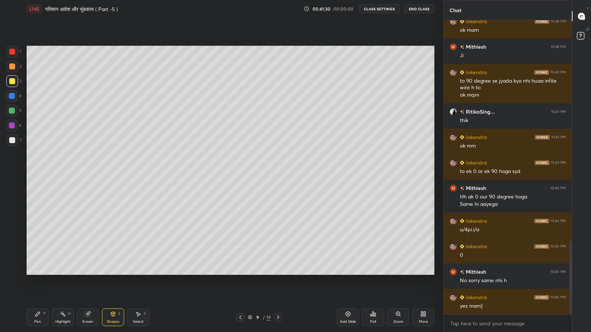
click at [87, 273] on div "Eraser" at bounding box center [87, 322] width 11 height 4
click at [12, 267] on span "Erase all" at bounding box center [11, 268] width 11 height 5
click at [113, 273] on icon at bounding box center [113, 314] width 4 height 4
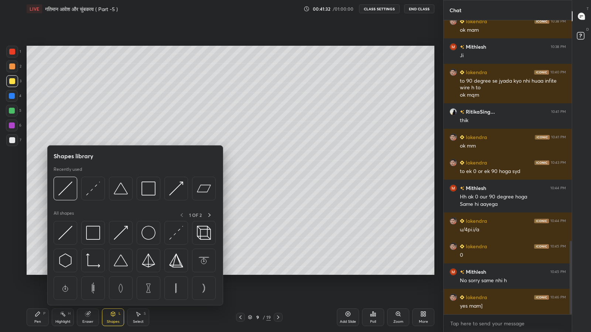
click at [65, 196] on div at bounding box center [66, 189] width 24 height 24
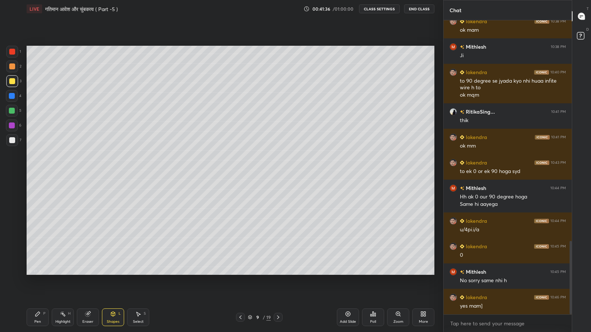
click at [111, 273] on div "Shapes" at bounding box center [113, 322] width 13 height 4
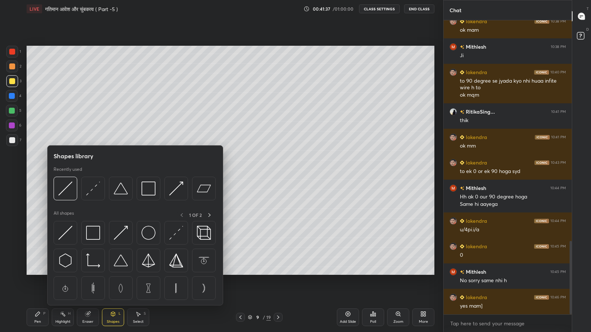
click at [88, 191] on img at bounding box center [93, 189] width 14 height 14
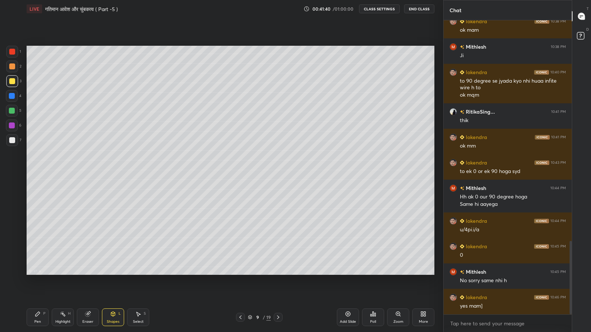
click at [41, 273] on div "Pen P" at bounding box center [38, 318] width 22 height 18
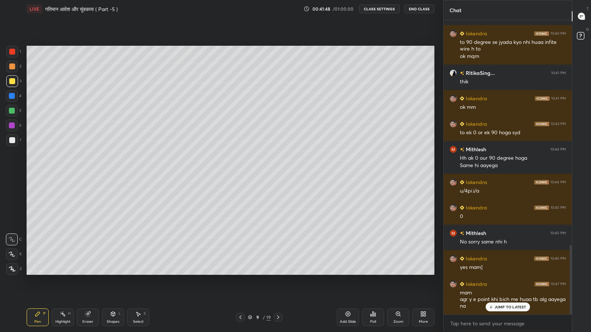
scroll to position [951, 0]
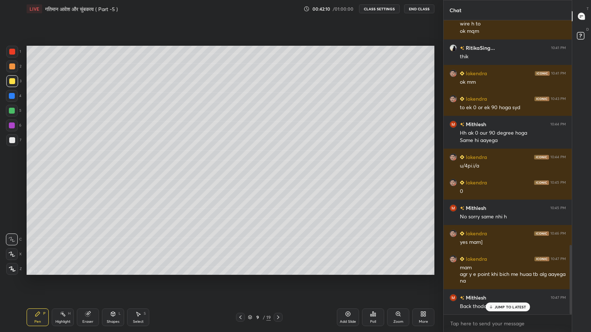
click at [116, 273] on div "Shapes L" at bounding box center [113, 318] width 22 height 18
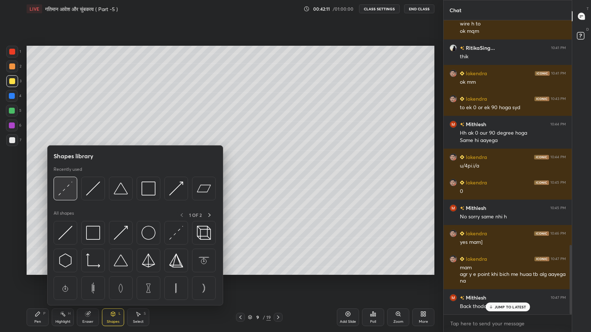
click at [71, 191] on img at bounding box center [65, 189] width 14 height 14
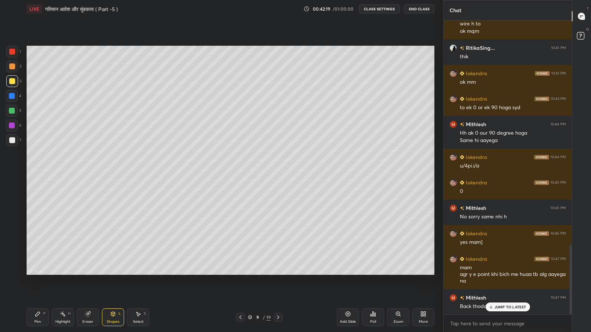
click at [240, 273] on icon at bounding box center [240, 318] width 6 height 6
click at [279, 273] on icon at bounding box center [278, 318] width 6 height 6
click at [42, 273] on div "Pen P" at bounding box center [38, 318] width 22 height 18
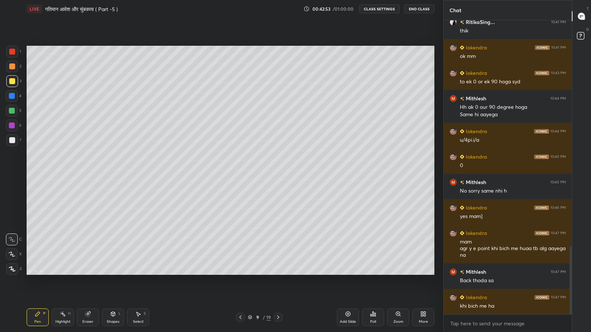
click at [240, 273] on icon at bounding box center [240, 318] width 6 height 6
click at [278, 273] on icon at bounding box center [278, 318] width 2 height 4
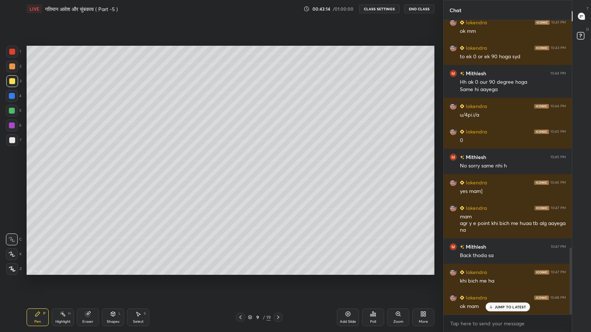
click at [420, 273] on div "More" at bounding box center [423, 318] width 22 height 18
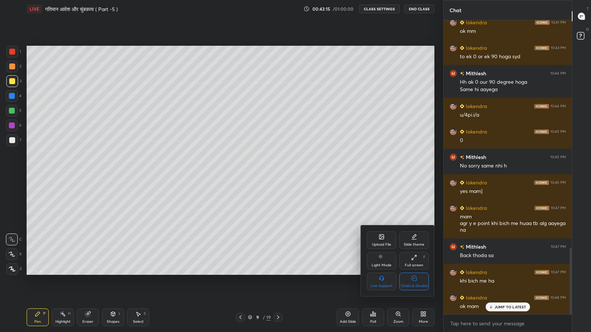
click at [412, 273] on icon at bounding box center [413, 278] width 5 height 5
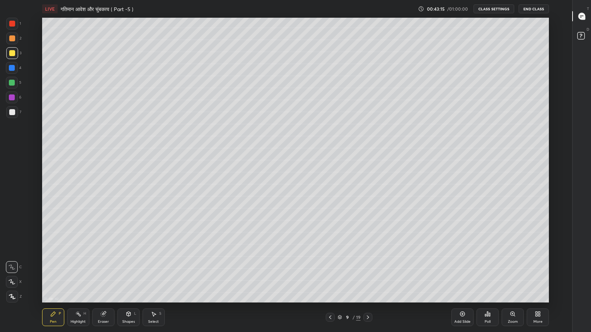
scroll to position [36634, 36375]
click at [458, 273] on div "Add Slide" at bounding box center [462, 322] width 16 height 4
click at [13, 110] on div at bounding box center [12, 112] width 6 height 6
click at [12, 54] on div at bounding box center [12, 53] width 6 height 6
click at [130, 273] on icon at bounding box center [128, 314] width 4 height 4
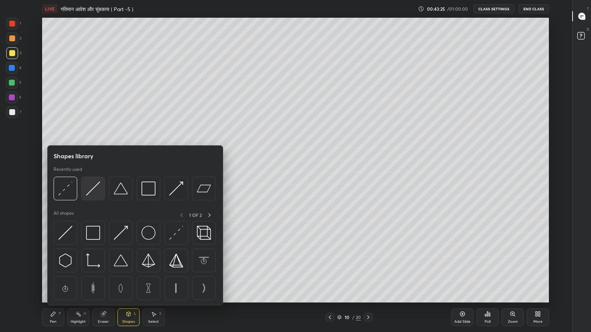
click at [91, 194] on img at bounding box center [93, 189] width 14 height 14
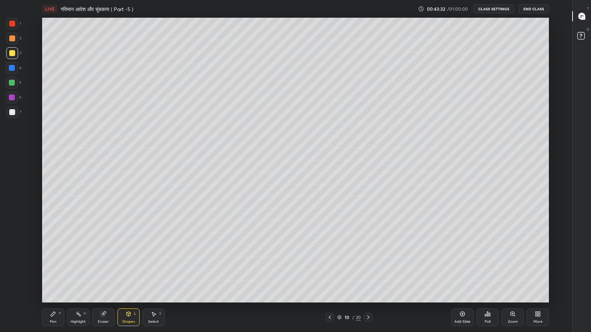
click at [54, 273] on div "Pen P" at bounding box center [53, 318] width 22 height 18
click at [12, 114] on div at bounding box center [12, 112] width 6 height 6
click at [104, 273] on icon at bounding box center [102, 314] width 5 height 5
click at [130, 273] on div "Shapes L" at bounding box center [128, 318] width 22 height 18
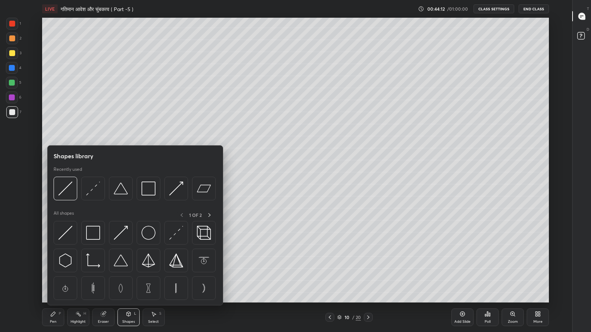
click at [86, 195] on img at bounding box center [93, 189] width 14 height 14
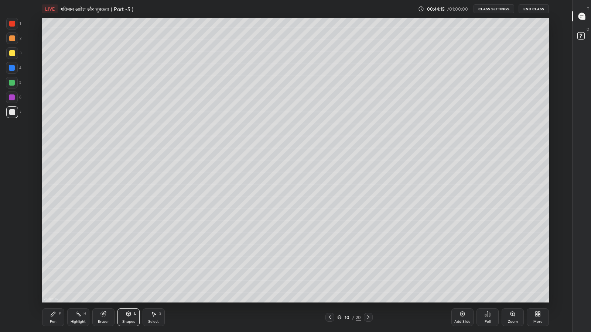
click at [52, 273] on div "Pen P" at bounding box center [53, 318] width 22 height 18
click at [131, 273] on div "Shapes" at bounding box center [128, 322] width 13 height 4
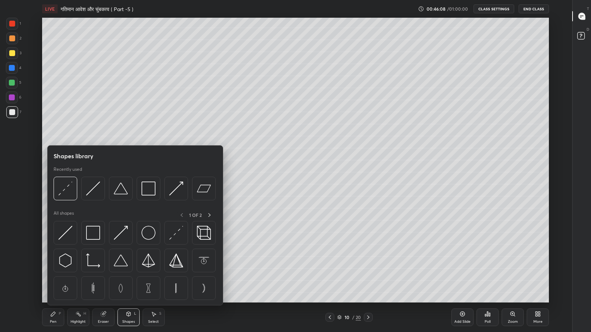
click at [70, 186] on img at bounding box center [65, 189] width 14 height 14
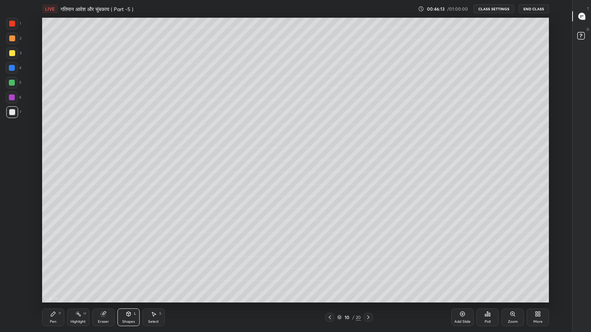
click at [54, 273] on icon at bounding box center [53, 314] width 4 height 4
click at [536, 273] on icon at bounding box center [536, 316] width 2 height 2
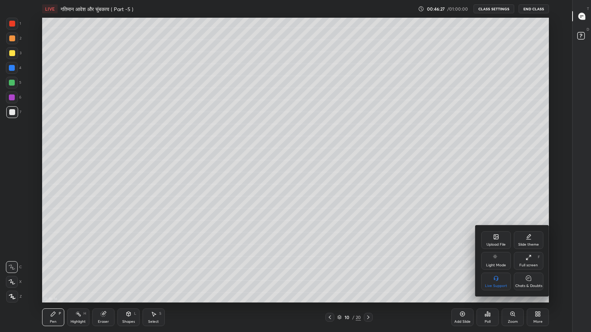
click at [525, 273] on icon at bounding box center [528, 279] width 6 height 8
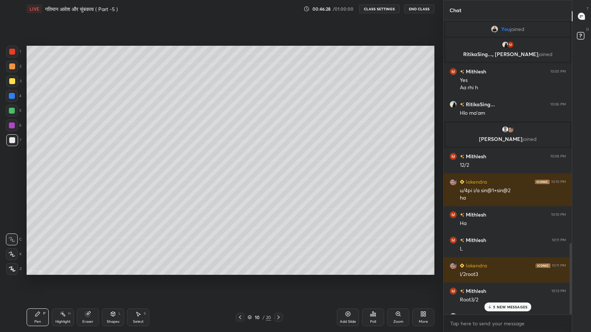
scroll to position [36634, 36505]
click at [506, 273] on p "5 NEW MESSAGES" at bounding box center [510, 307] width 34 height 4
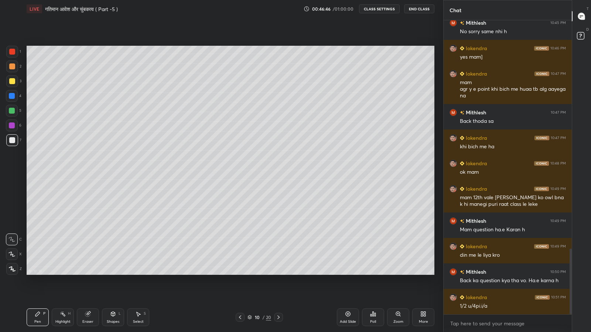
click at [425, 273] on div "More" at bounding box center [423, 322] width 9 height 4
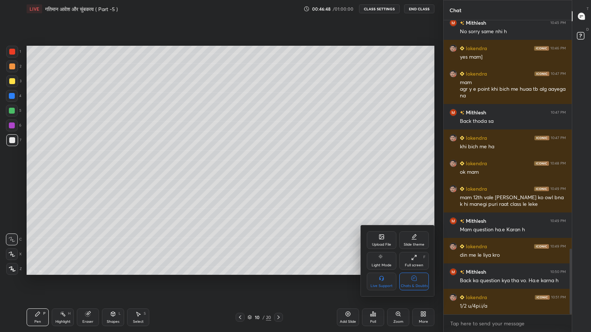
click at [418, 273] on div "Chats & Doubts" at bounding box center [414, 282] width 30 height 18
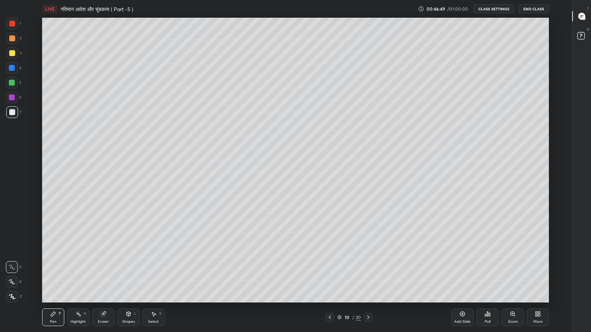
scroll to position [36634, 36375]
click at [538, 273] on div "More" at bounding box center [537, 318] width 22 height 18
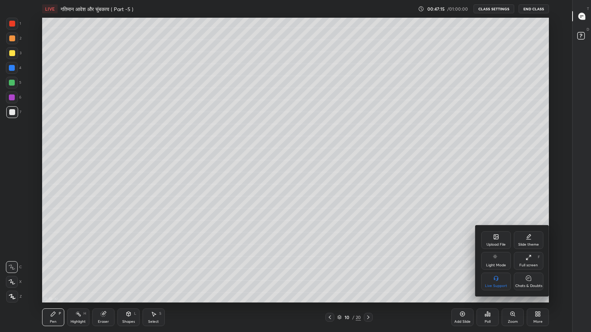
click at [521, 273] on div "Chats & Doubts" at bounding box center [529, 282] width 30 height 18
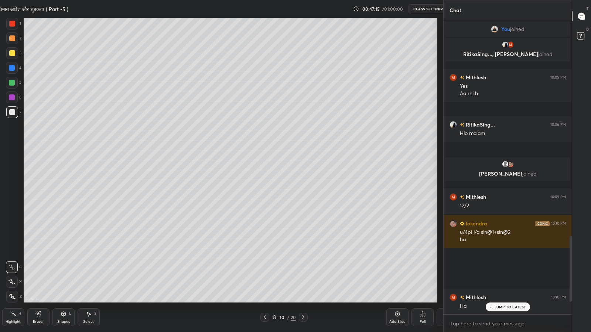
scroll to position [36634, 36498]
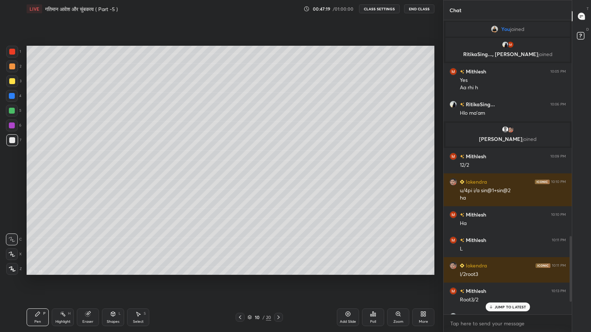
click at [509, 273] on p "JUMP TO LATEST" at bounding box center [510, 307] width 32 height 4
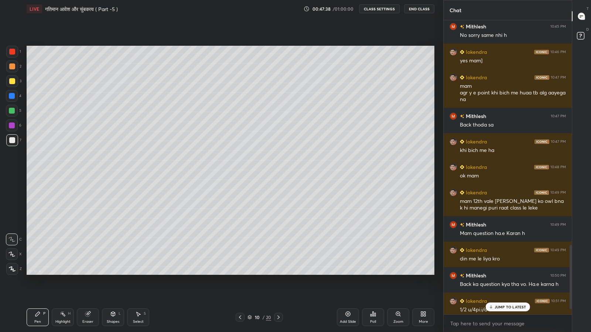
scroll to position [1102, 0]
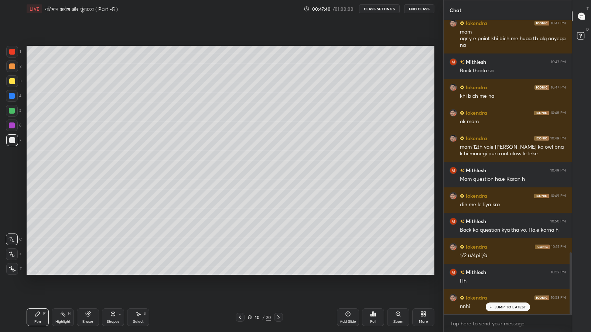
click at [505, 273] on div "JUMP TO LATEST" at bounding box center [507, 307] width 44 height 9
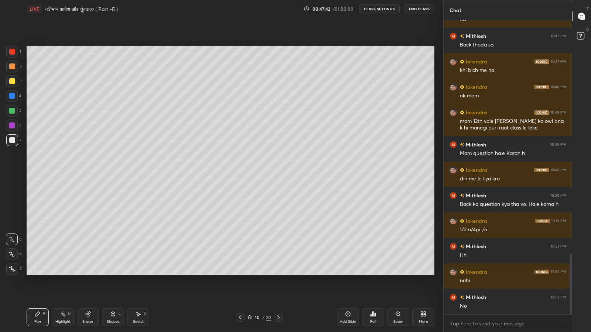
click at [417, 273] on div "More" at bounding box center [423, 318] width 22 height 18
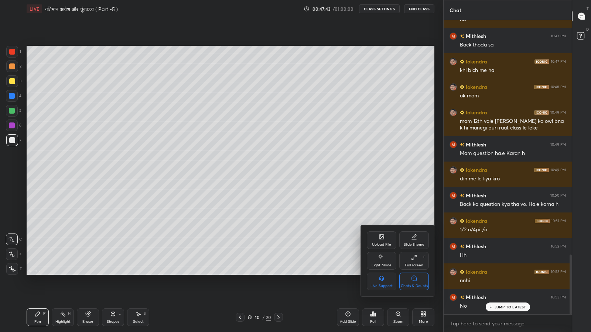
scroll to position [1153, 0]
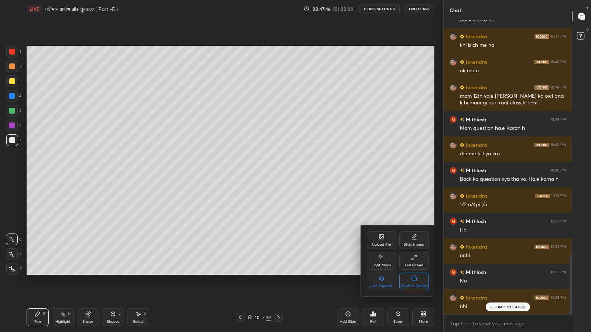
click at [413, 273] on icon at bounding box center [413, 278] width 5 height 5
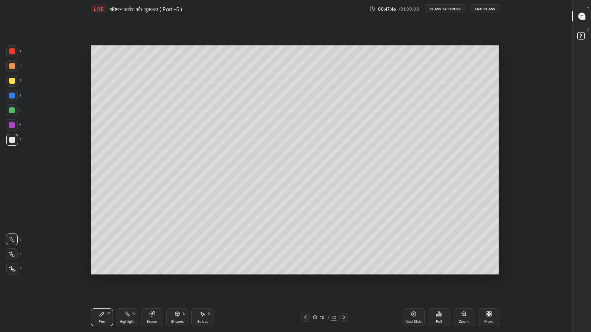
scroll to position [0, 0]
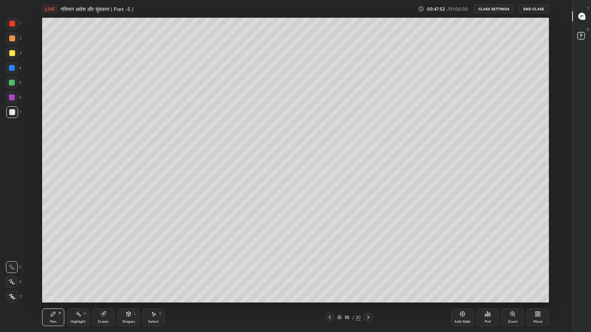
click at [11, 54] on div at bounding box center [12, 53] width 6 height 6
click at [130, 273] on icon at bounding box center [128, 314] width 4 height 4
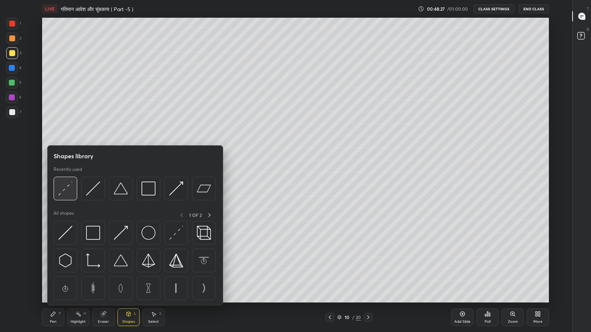
click at [65, 189] on img at bounding box center [65, 189] width 14 height 14
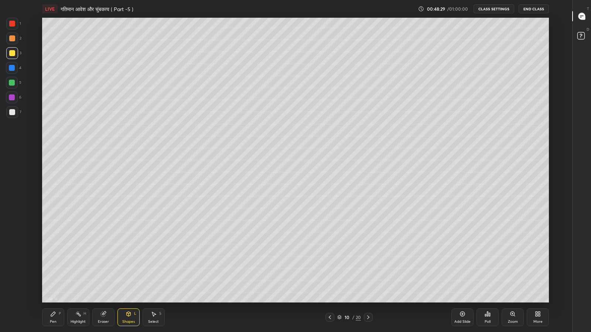
click at [51, 273] on div "Pen P" at bounding box center [53, 318] width 22 height 18
click at [106, 273] on icon at bounding box center [103, 314] width 6 height 6
click at [59, 273] on div "Pen P" at bounding box center [53, 318] width 22 height 18
click at [106, 273] on div "Eraser" at bounding box center [103, 318] width 22 height 18
click at [51, 273] on div "Pen" at bounding box center [53, 322] width 7 height 4
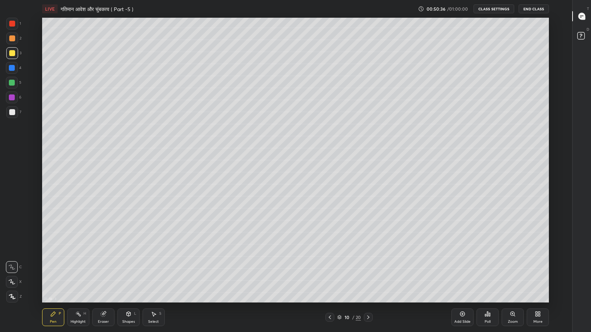
click at [103, 273] on div "Eraser" at bounding box center [103, 318] width 22 height 18
click at [126, 273] on icon at bounding box center [129, 314] width 6 height 6
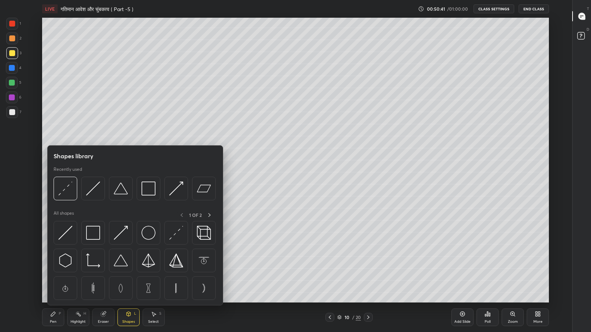
click at [90, 191] on img at bounding box center [93, 189] width 14 height 14
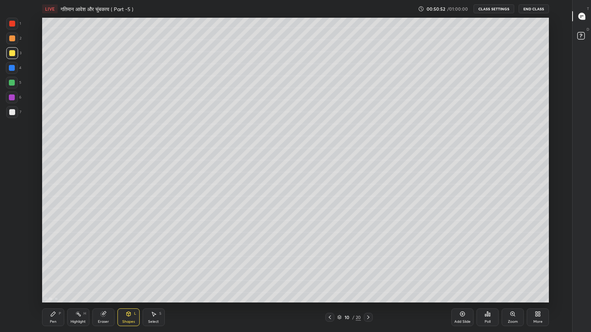
click at [52, 273] on div "Pen P" at bounding box center [53, 318] width 22 height 18
click at [11, 113] on div at bounding box center [12, 112] width 6 height 6
click at [107, 273] on div "Eraser" at bounding box center [103, 318] width 22 height 18
click at [54, 273] on div "Pen P" at bounding box center [53, 318] width 22 height 18
click at [8, 78] on div at bounding box center [12, 83] width 12 height 12
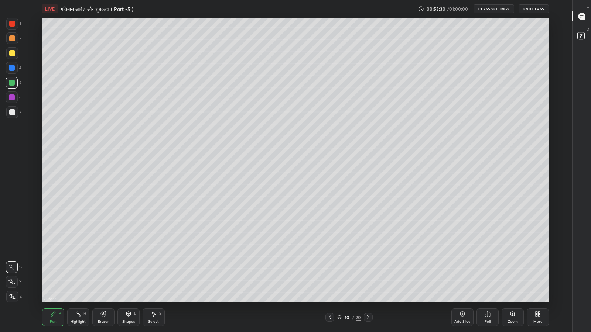
click at [538, 273] on icon at bounding box center [538, 314] width 6 height 6
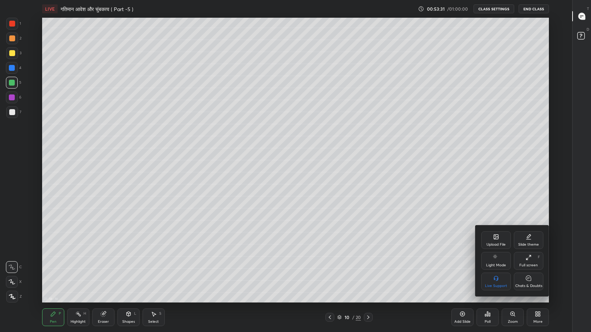
click at [530, 273] on icon at bounding box center [528, 278] width 5 height 5
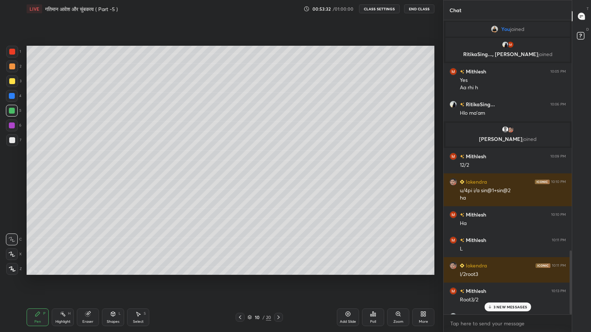
scroll to position [36634, 36505]
click at [512, 273] on p "3 NEW MESSAGES" at bounding box center [510, 307] width 34 height 4
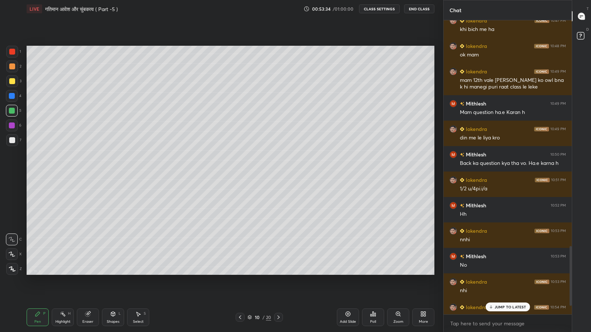
click at [509, 273] on p "JUMP TO LATEST" at bounding box center [510, 307] width 32 height 4
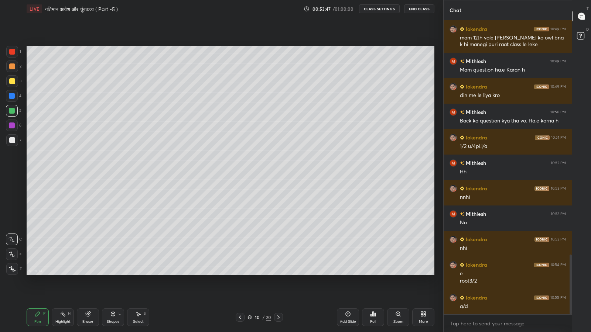
click at [348, 273] on icon at bounding box center [348, 314] width 6 height 6
click at [240, 273] on icon at bounding box center [240, 318] width 6 height 6
click at [277, 273] on icon at bounding box center [278, 318] width 6 height 6
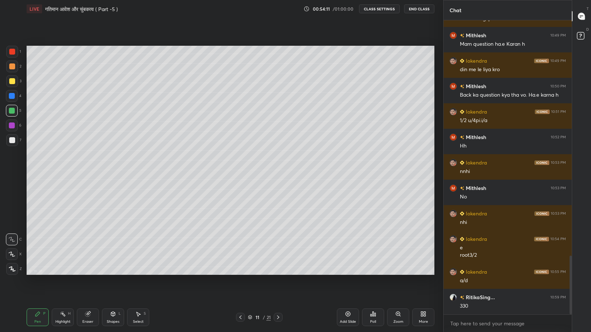
click at [12, 140] on div at bounding box center [12, 140] width 6 height 6
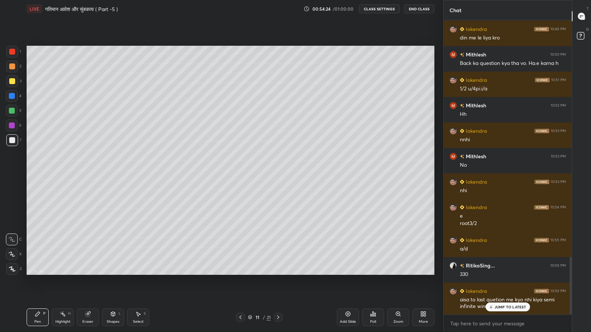
click at [501, 273] on p "JUMP TO LATEST" at bounding box center [510, 307] width 32 height 4
click at [250, 273] on icon at bounding box center [250, 317] width 4 height 4
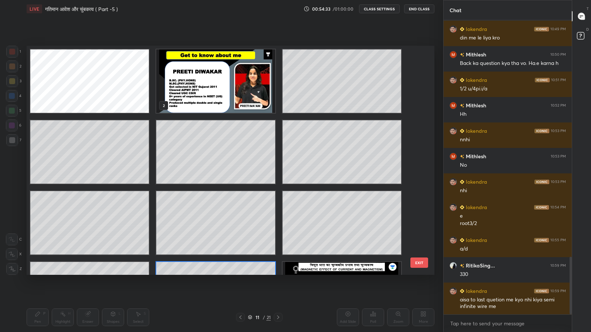
scroll to position [227, 404]
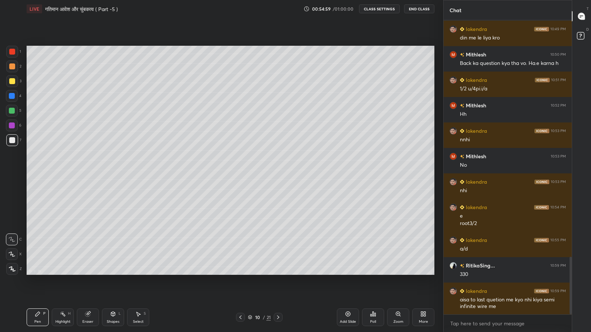
click at [240, 273] on icon at bounding box center [240, 318] width 6 height 6
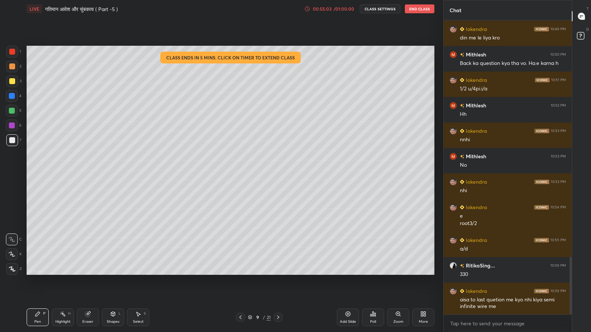
scroll to position [1238, 0]
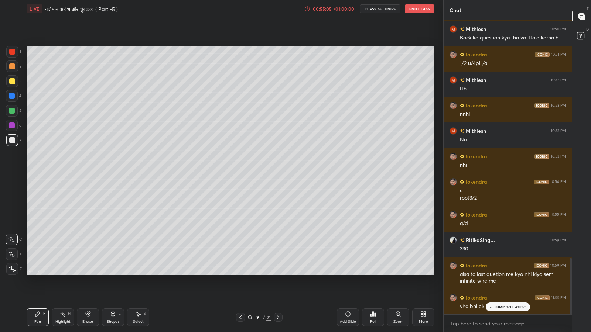
click at [309, 8] on icon at bounding box center [307, 9] width 6 height 6
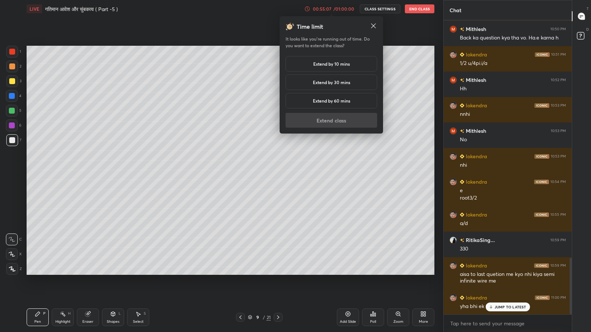
click at [344, 64] on h5 "Extend by 10 mins" at bounding box center [331, 64] width 37 height 7
click at [325, 118] on button "Extend class" at bounding box center [331, 120] width 92 height 15
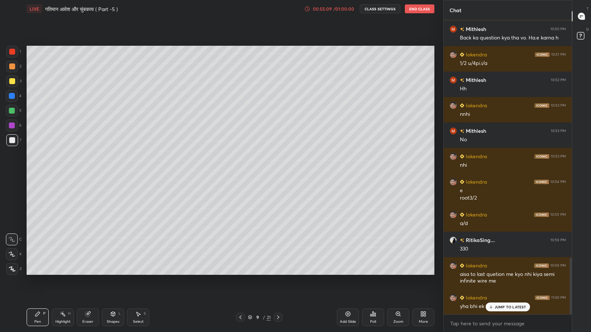
click at [240, 273] on icon at bounding box center [240, 318] width 6 height 6
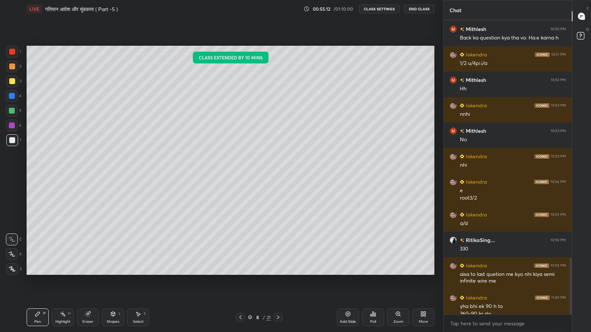
scroll to position [1245, 0]
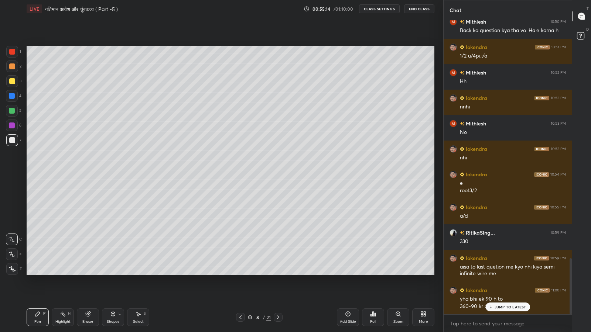
click at [496, 273] on p "JUMP TO LATEST" at bounding box center [510, 307] width 32 height 4
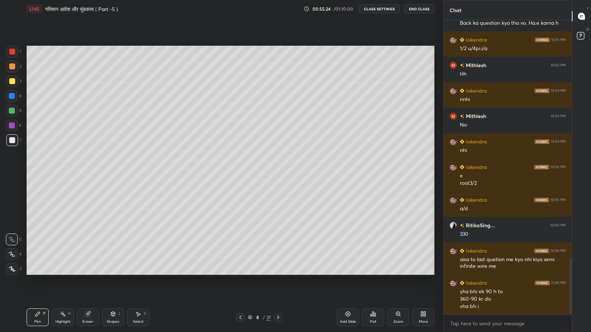
click at [279, 273] on icon at bounding box center [278, 318] width 6 height 6
click at [278, 273] on icon at bounding box center [278, 318] width 6 height 6
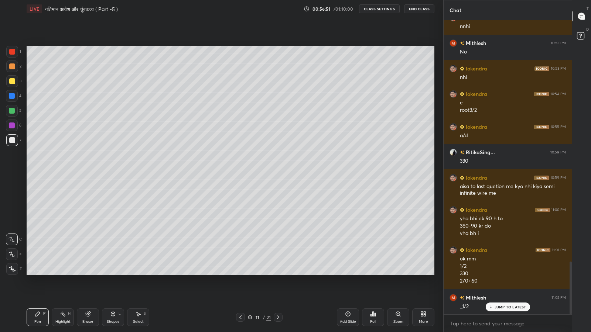
scroll to position [1351, 0]
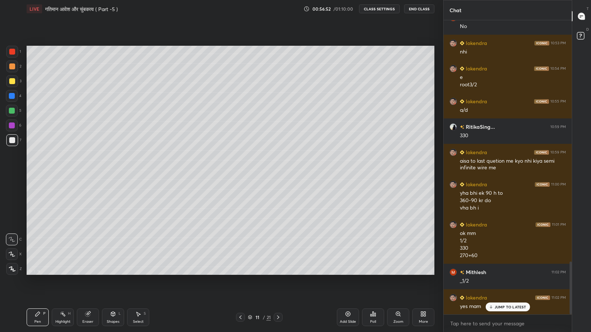
click at [88, 273] on icon at bounding box center [87, 314] width 5 height 5
click at [44, 273] on div "Pen P" at bounding box center [38, 318] width 22 height 18
click at [241, 273] on icon at bounding box center [240, 318] width 2 height 4
click at [241, 273] on icon at bounding box center [240, 318] width 6 height 6
click at [240, 273] on icon at bounding box center [240, 318] width 6 height 6
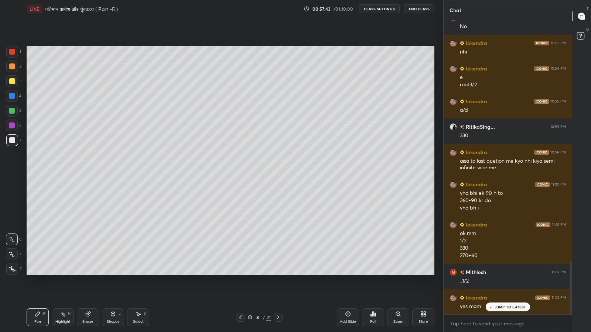
click at [497, 273] on p "JUMP TO LATEST" at bounding box center [510, 307] width 32 height 4
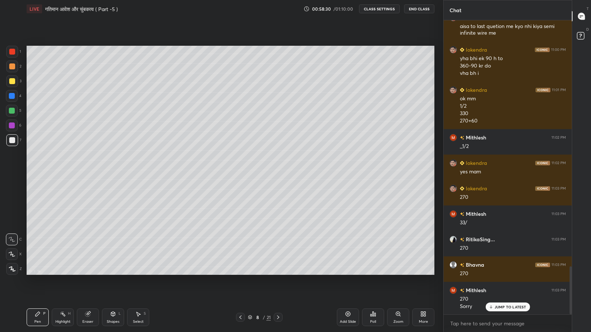
scroll to position [1511, 0]
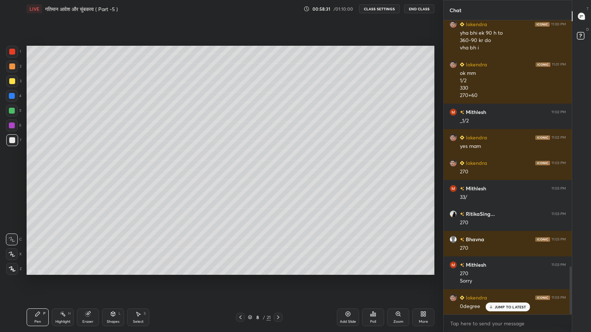
click at [498, 273] on p "JUMP TO LATEST" at bounding box center [510, 307] width 32 height 4
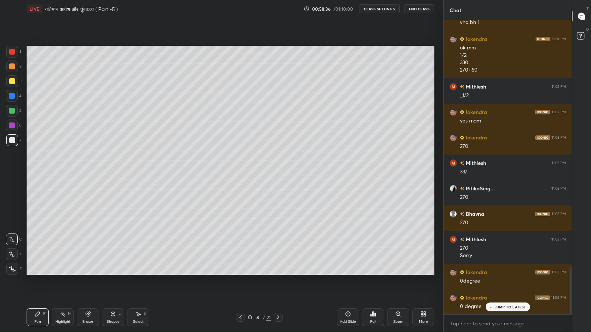
click at [501, 273] on p "JUMP TO LATEST" at bounding box center [510, 307] width 32 height 4
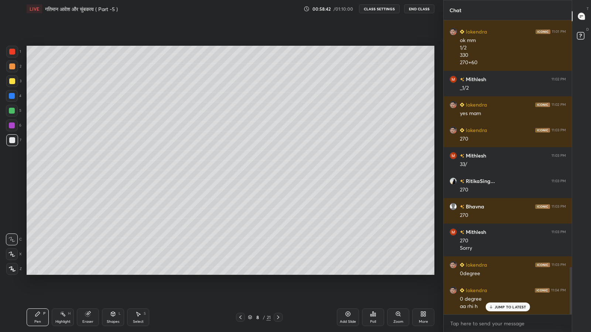
scroll to position [1570, 0]
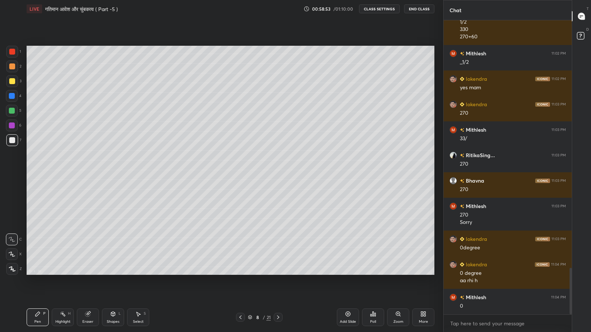
click at [278, 273] on icon at bounding box center [278, 318] width 6 height 6
click at [279, 273] on icon at bounding box center [278, 318] width 6 height 6
click at [240, 273] on icon at bounding box center [240, 318] width 6 height 6
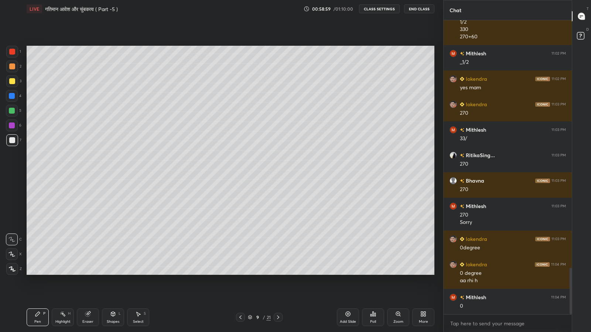
click at [241, 273] on div at bounding box center [240, 317] width 9 height 9
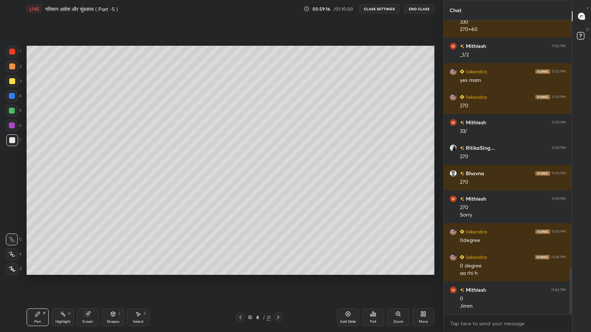
scroll to position [1602, 0]
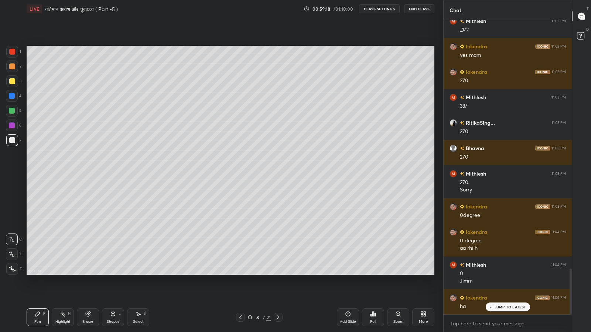
click at [278, 273] on icon at bounding box center [278, 318] width 6 height 6
click at [278, 273] on icon at bounding box center [278, 318] width 2 height 4
click at [278, 273] on icon at bounding box center [278, 318] width 6 height 6
click at [278, 273] on icon at bounding box center [278, 318] width 2 height 4
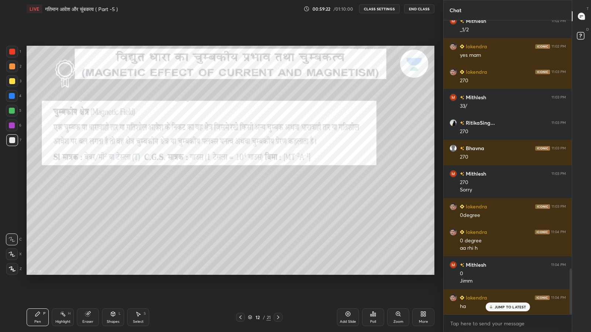
click at [240, 273] on icon at bounding box center [240, 318] width 2 height 4
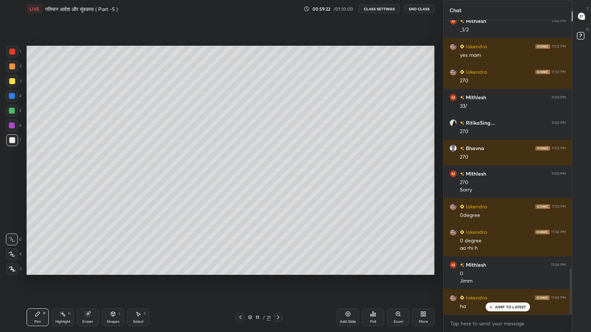
click at [242, 273] on icon at bounding box center [240, 318] width 6 height 6
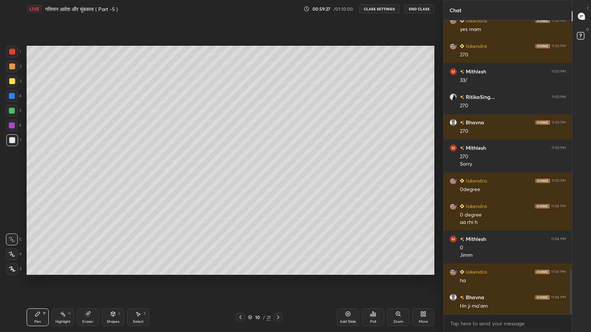
click at [13, 111] on div at bounding box center [12, 111] width 6 height 6
click at [427, 273] on div "More" at bounding box center [423, 318] width 22 height 18
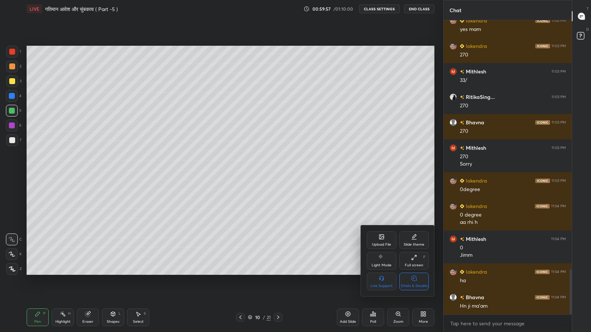
click at [415, 273] on div "Chats & Doubts" at bounding box center [414, 286] width 27 height 4
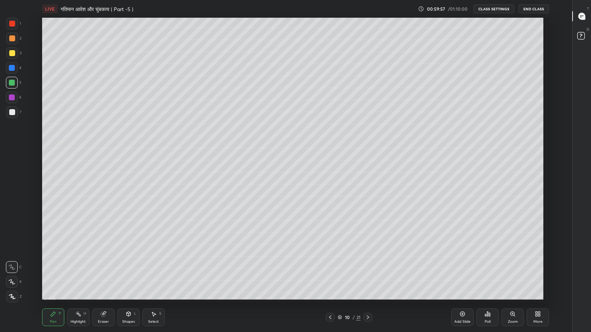
scroll to position [285, 543]
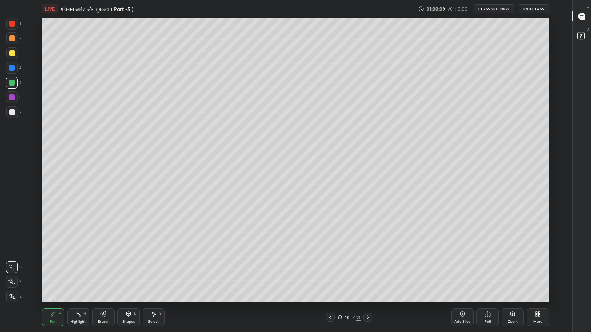
click at [367, 273] on icon at bounding box center [368, 318] width 6 height 6
click at [368, 273] on icon at bounding box center [368, 318] width 2 height 4
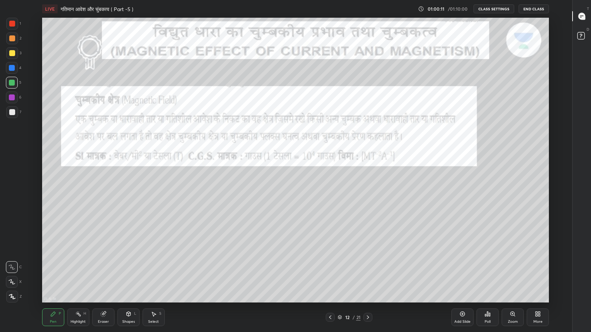
click at [330, 273] on icon at bounding box center [330, 318] width 6 height 6
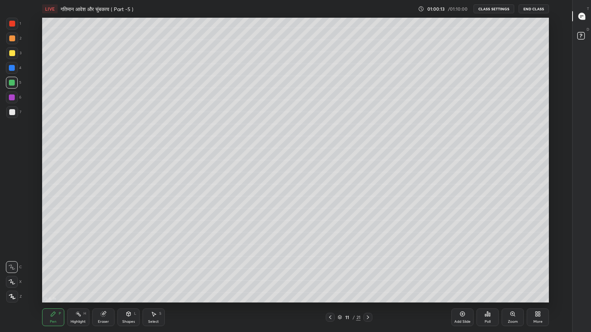
click at [329, 273] on icon at bounding box center [330, 318] width 6 height 6
click at [533, 9] on button "End Class" at bounding box center [533, 8] width 30 height 9
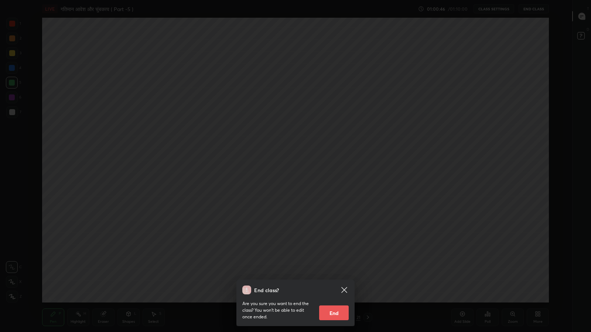
click at [332, 273] on button "End" at bounding box center [334, 313] width 30 height 15
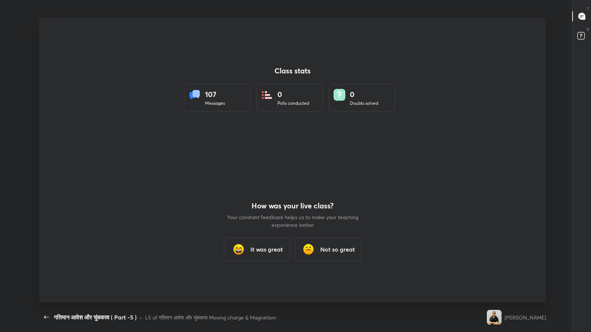
scroll to position [285, 584]
type textarea "x"
